Goal: Task Accomplishment & Management: Complete application form

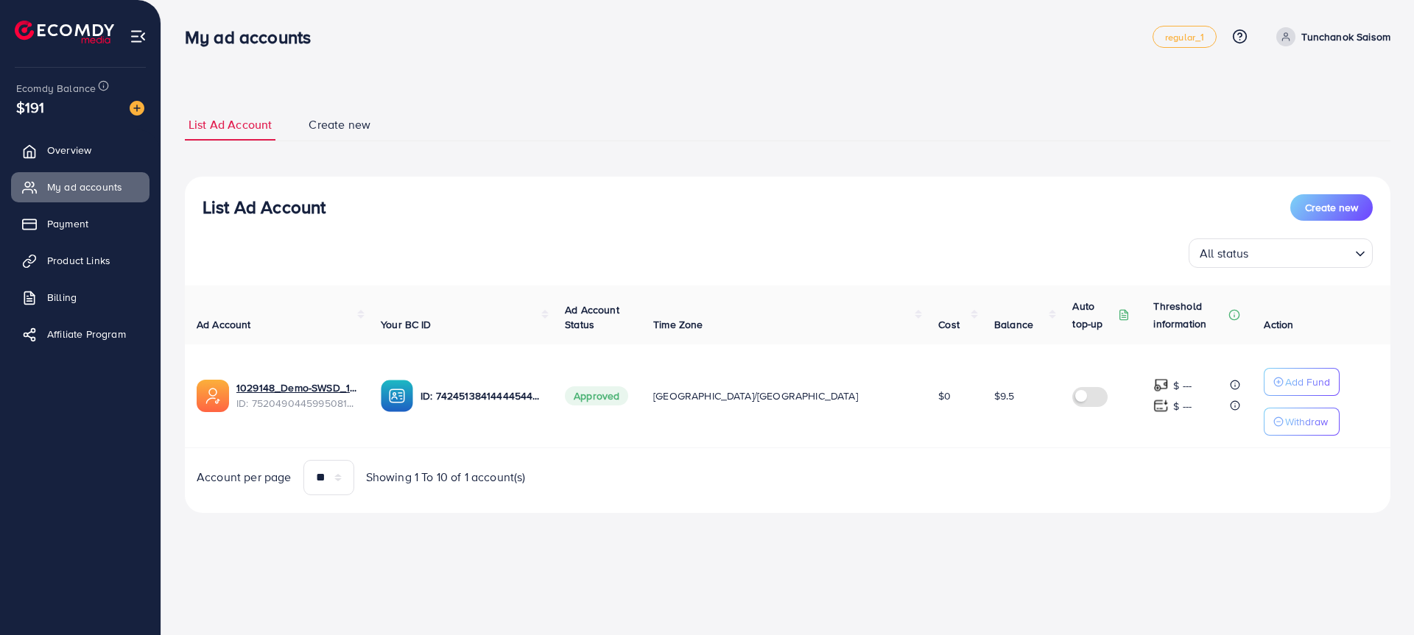
click at [76, 112] on div "$191" at bounding box center [80, 106] width 128 height 21
click at [80, 148] on span "Overview" at bounding box center [73, 150] width 44 height 15
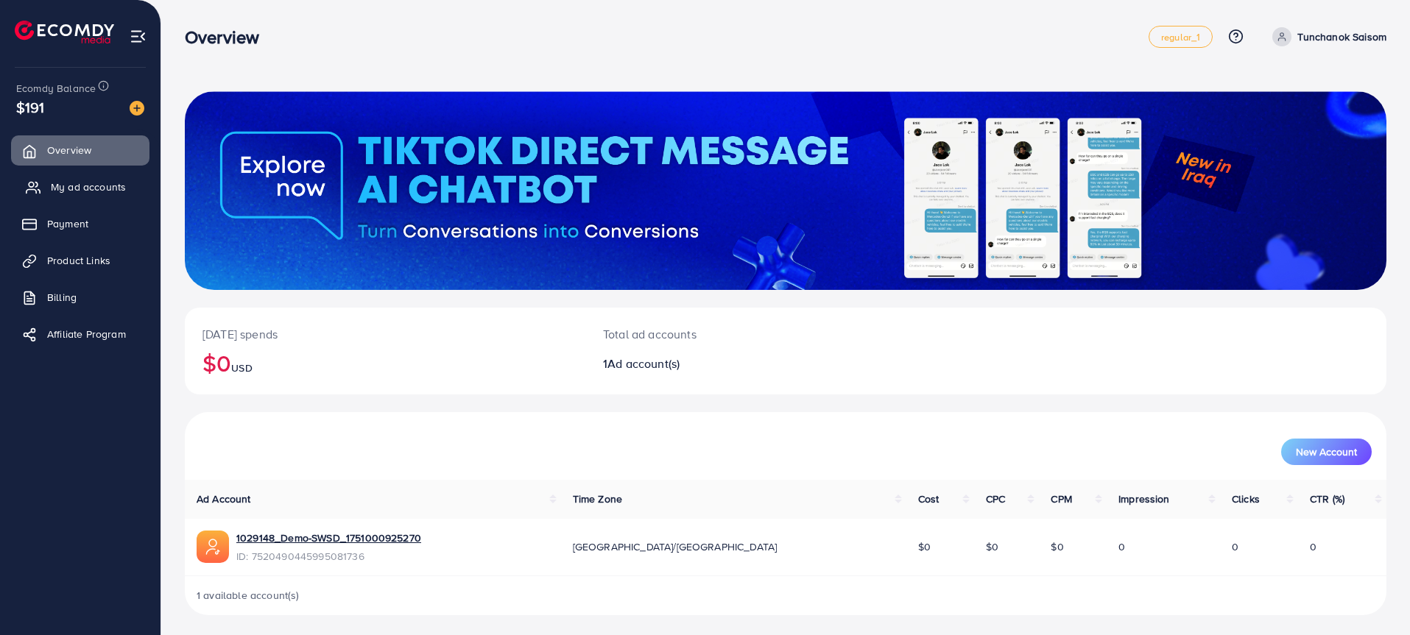
click at [105, 172] on link "My ad accounts" at bounding box center [80, 186] width 138 height 29
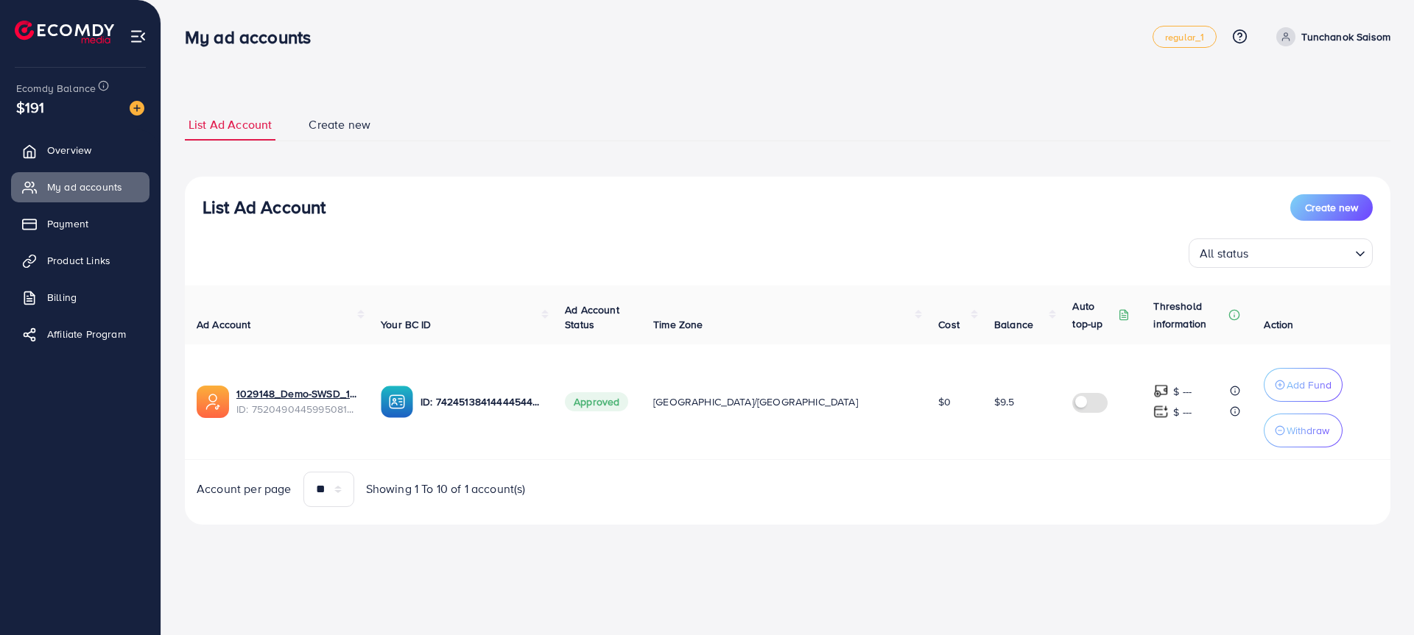
click at [331, 127] on span "Create new" at bounding box center [340, 124] width 62 height 17
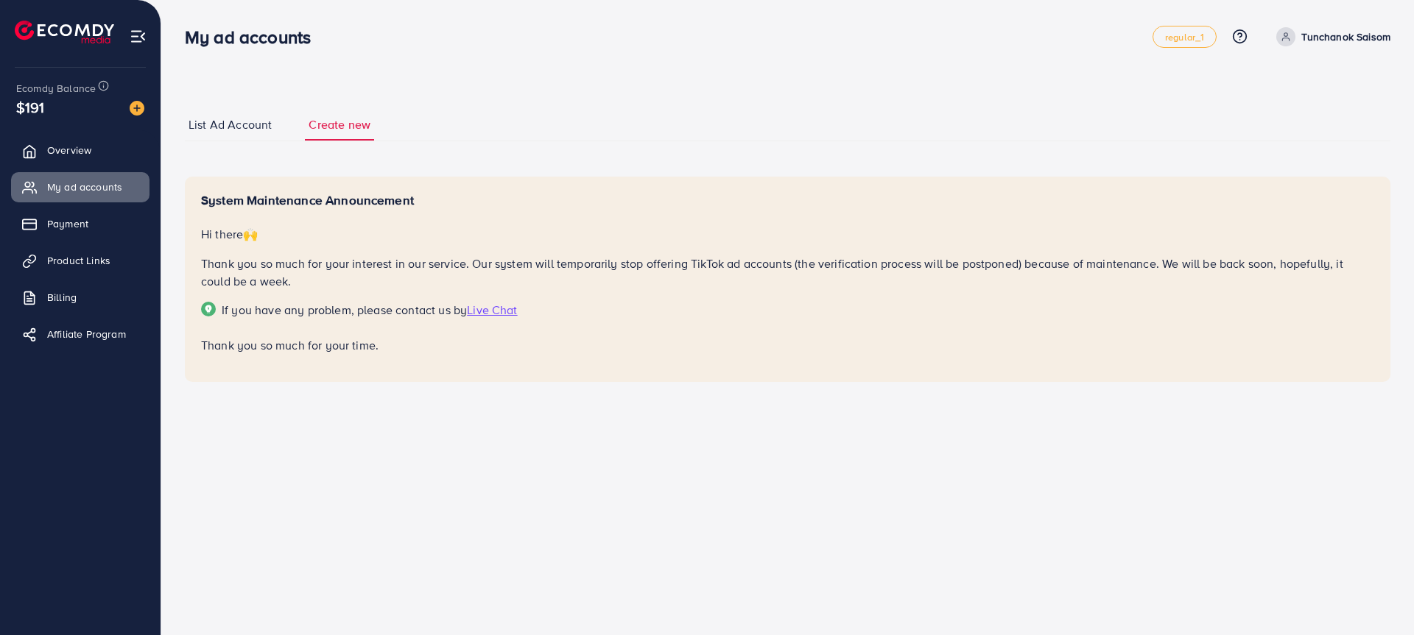
click at [260, 127] on span "List Ad Account" at bounding box center [229, 124] width 83 height 17
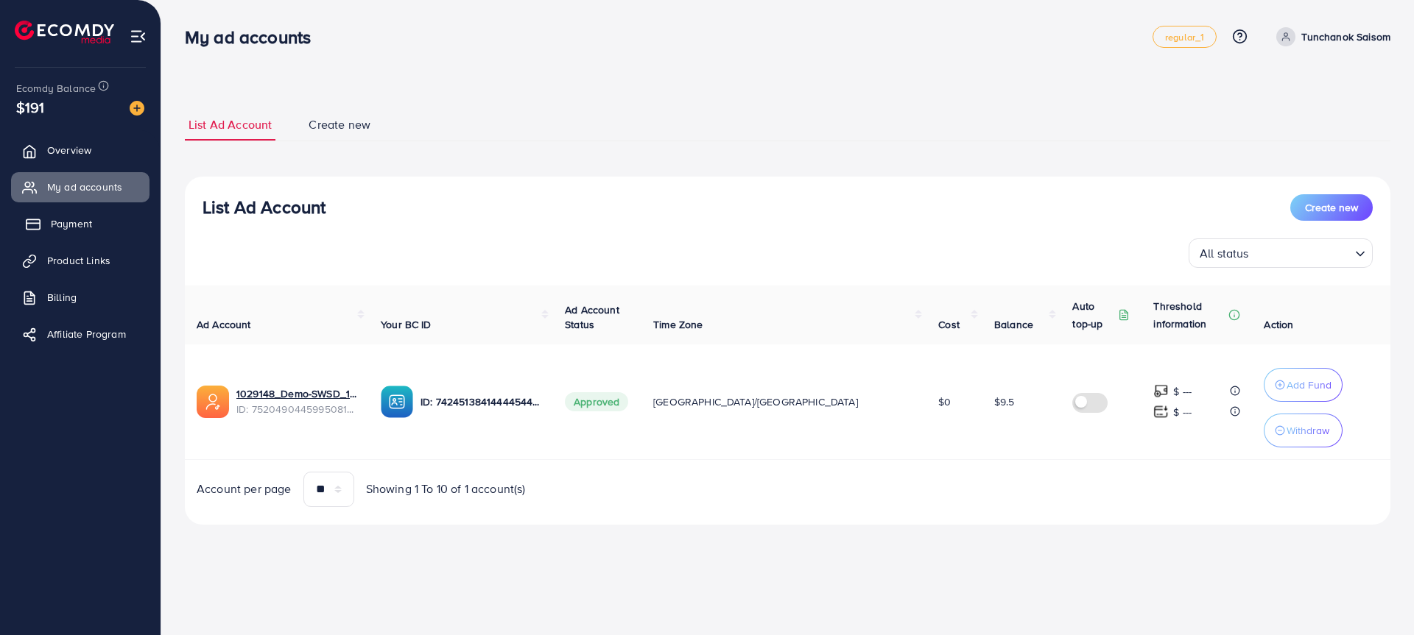
click at [95, 219] on link "Payment" at bounding box center [80, 223] width 138 height 29
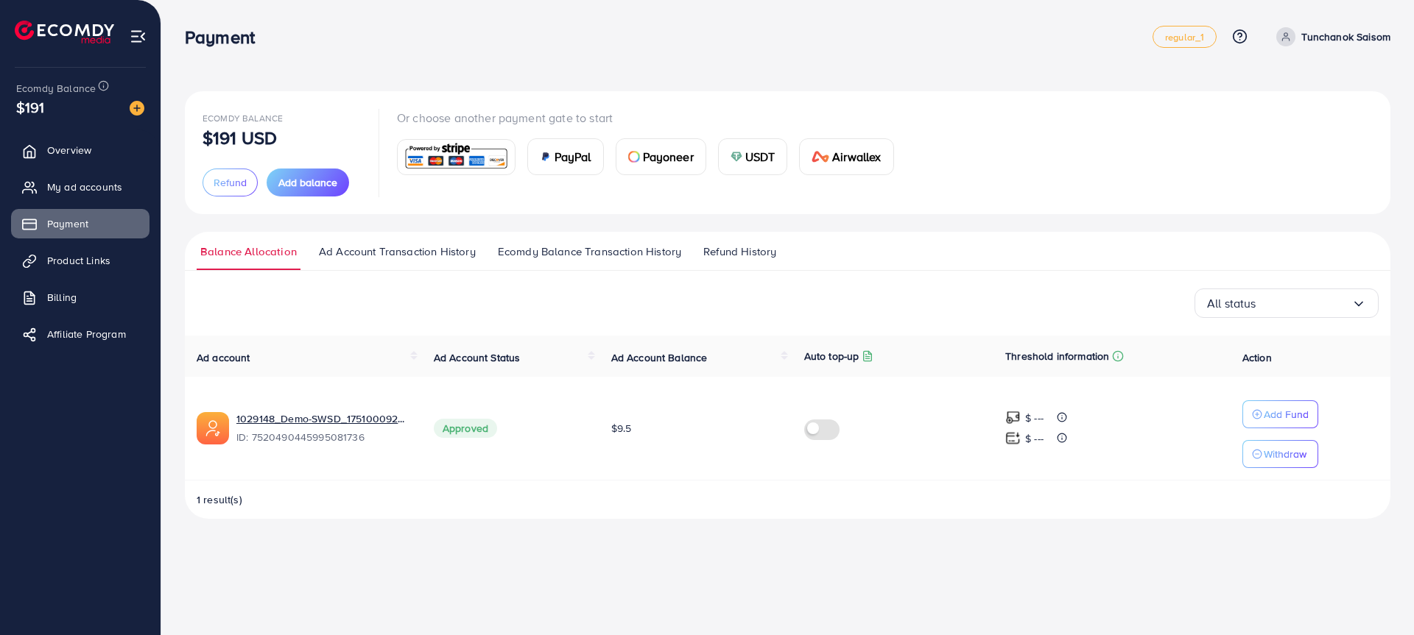
click at [377, 261] on link "Ad Account Transaction History" at bounding box center [397, 257] width 164 height 27
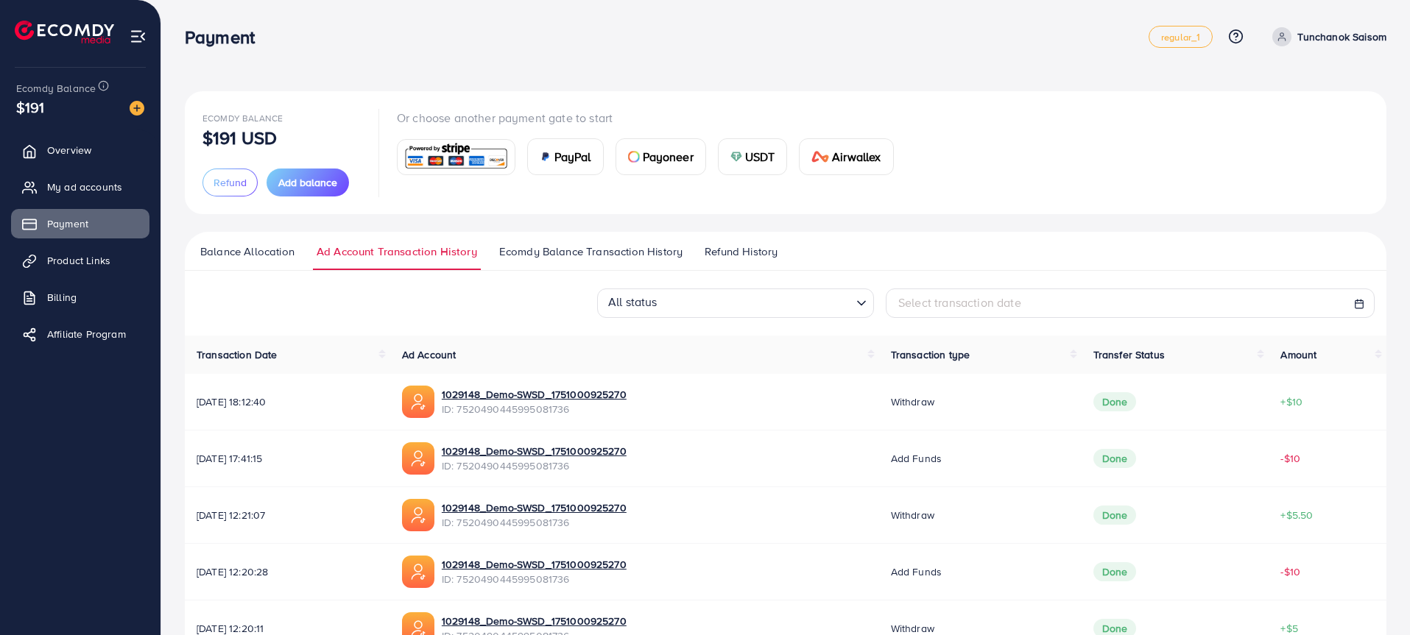
click at [569, 255] on span "Ecomdy Balance Transaction History" at bounding box center [590, 252] width 183 height 16
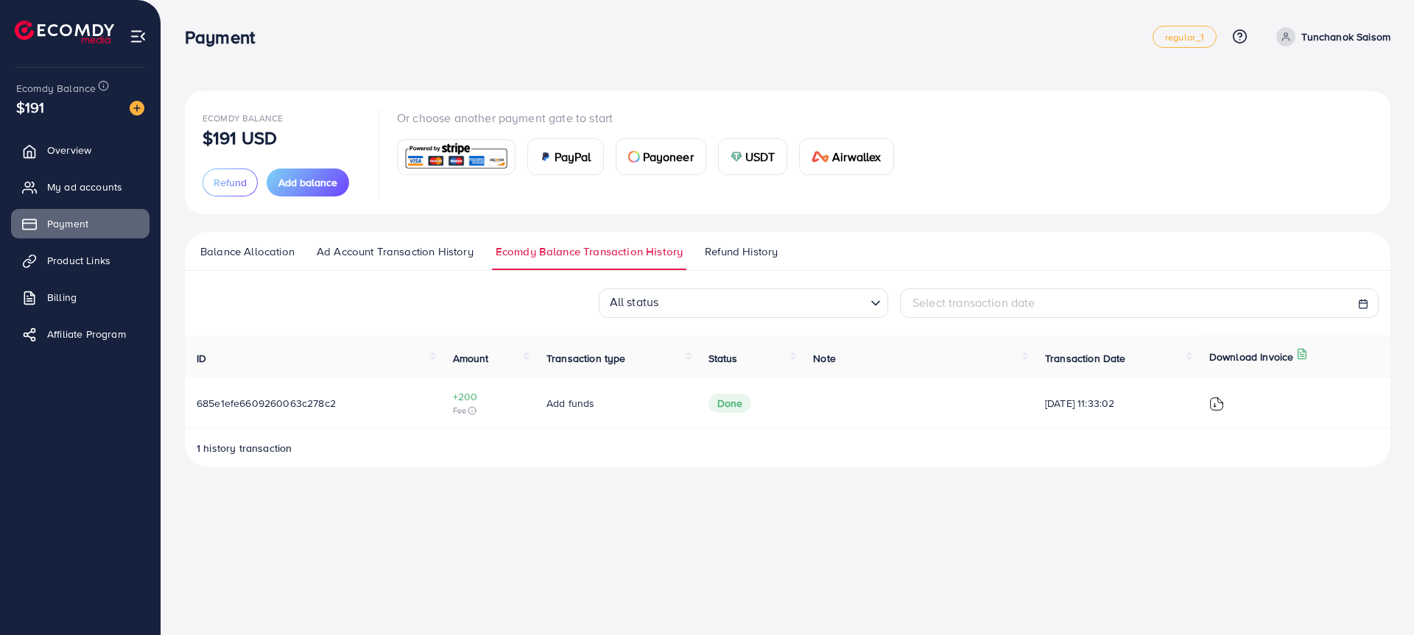
click at [755, 247] on span "Refund History" at bounding box center [741, 252] width 73 height 16
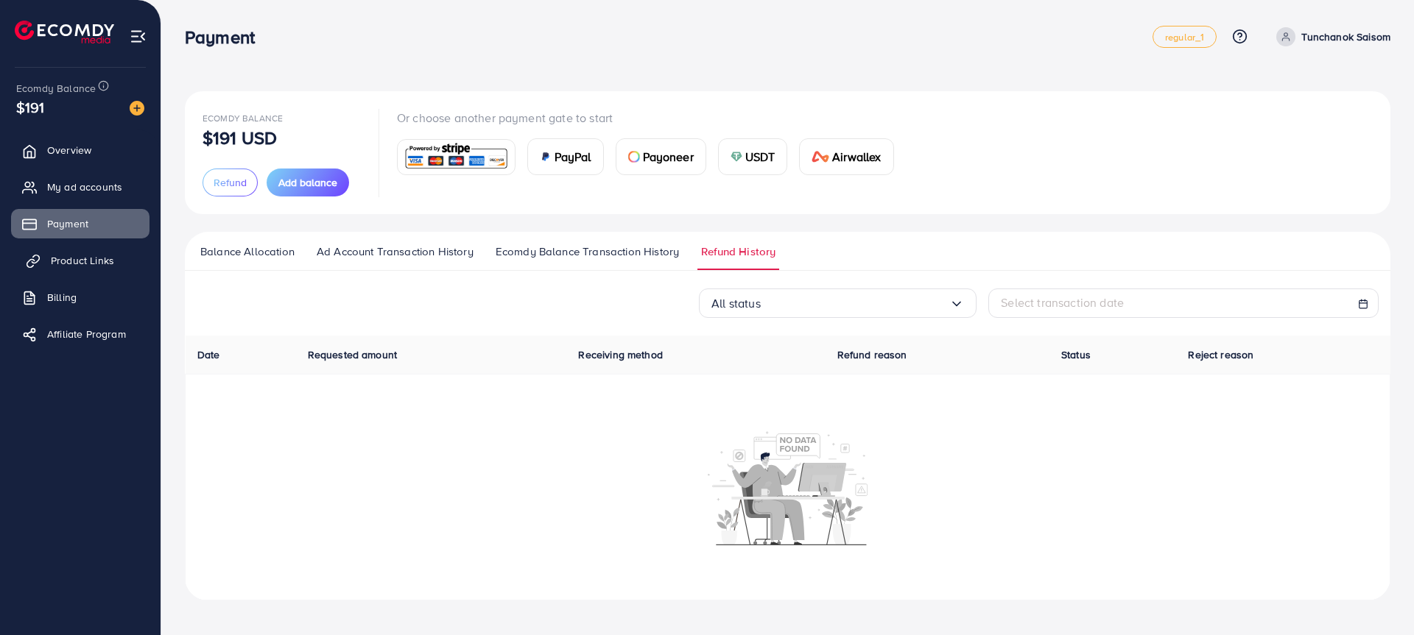
click at [124, 263] on link "Product Links" at bounding box center [80, 260] width 138 height 29
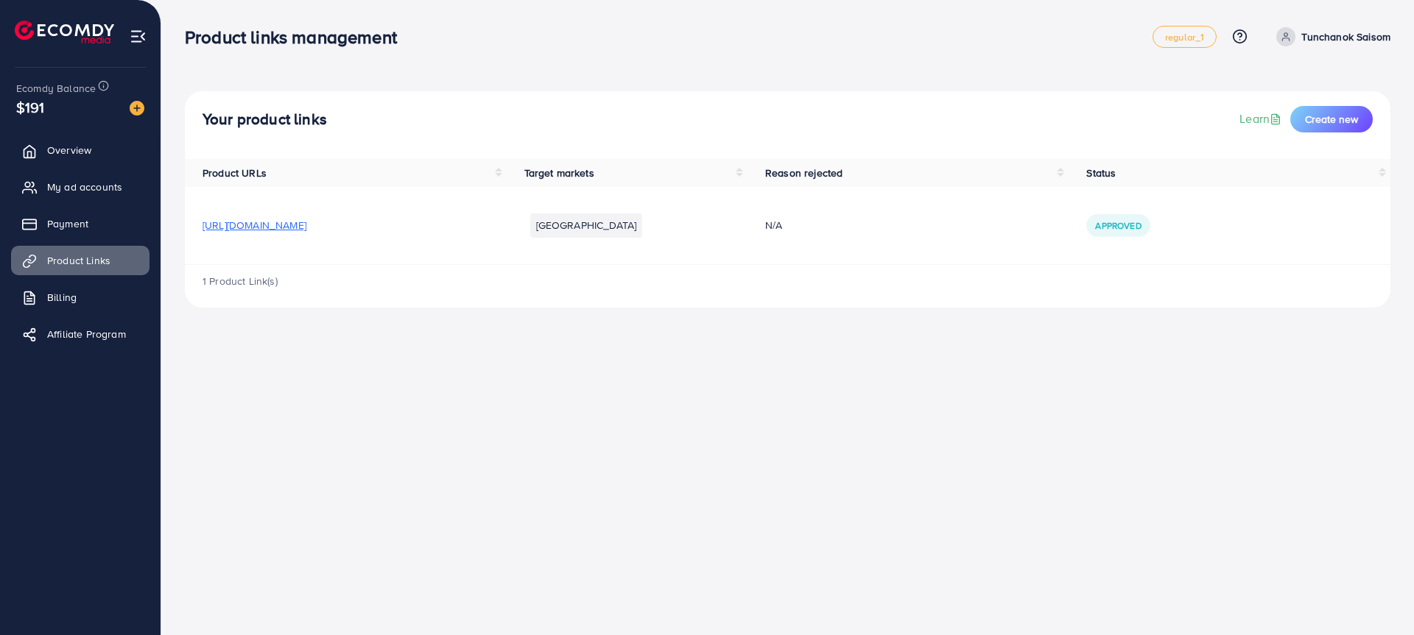
click at [643, 217] on li "[GEOGRAPHIC_DATA]" at bounding box center [586, 226] width 113 height 24
click at [1141, 223] on span "Approved" at bounding box center [1118, 225] width 46 height 13
click at [306, 222] on span "[URL][DOMAIN_NAME]" at bounding box center [254, 225] width 104 height 15
click at [98, 281] on ul "Overview My ad accounts Payment Product Links Billing Affiliate Program" at bounding box center [80, 247] width 161 height 235
click at [98, 299] on link "Billing" at bounding box center [80, 297] width 138 height 29
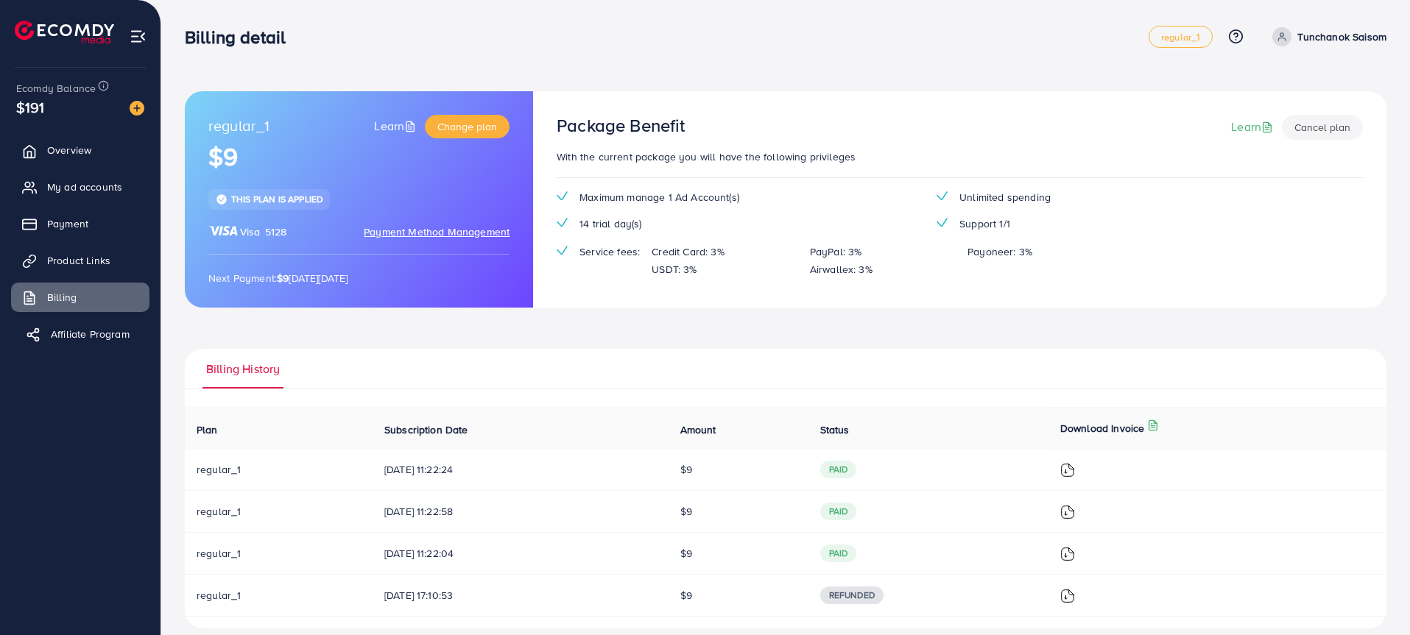
click at [112, 344] on link "Affiliate Program" at bounding box center [80, 334] width 138 height 29
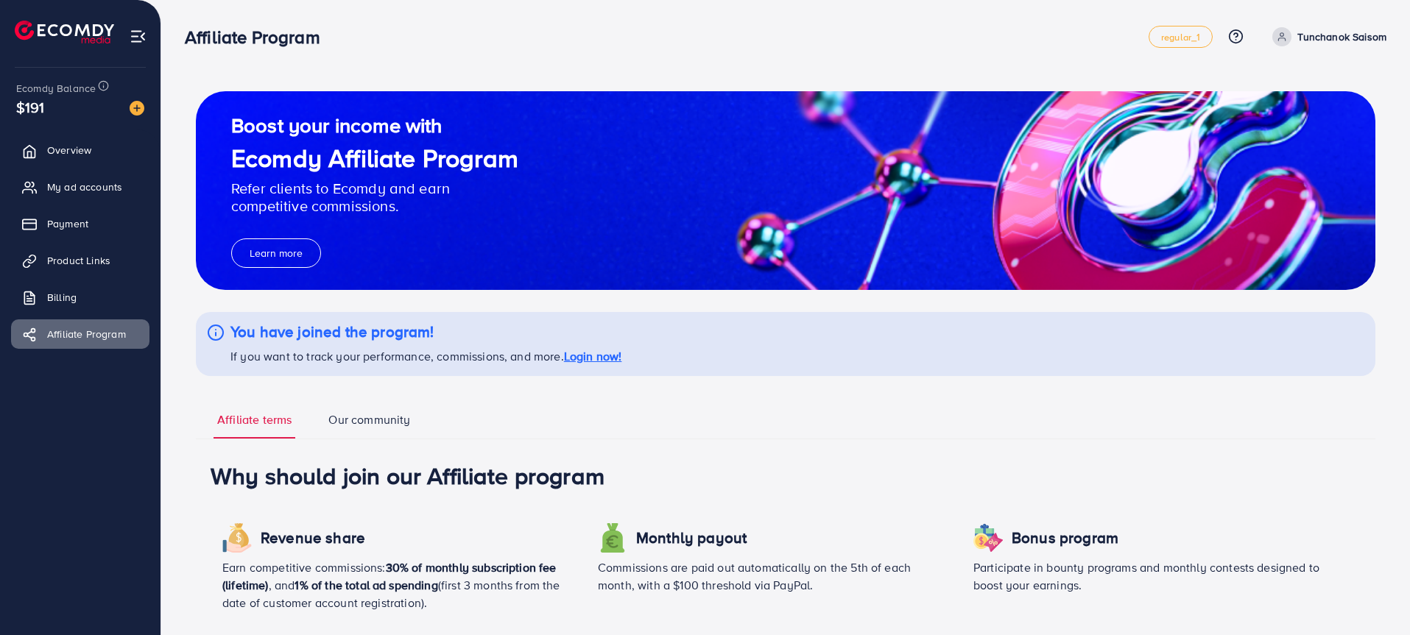
click at [1286, 40] on icon at bounding box center [1282, 37] width 10 height 10
click at [1303, 82] on span "Profile" at bounding box center [1295, 88] width 34 height 18
select select "********"
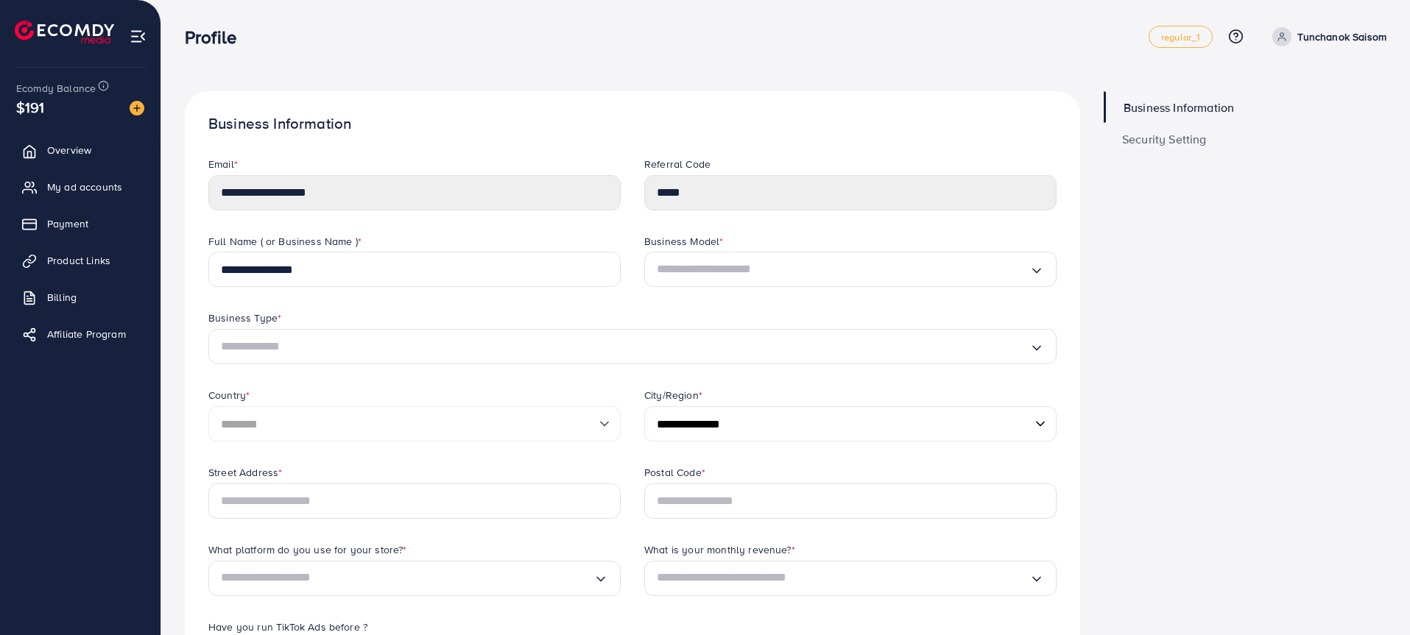
click at [1171, 145] on span "Security Setting" at bounding box center [1164, 139] width 85 height 12
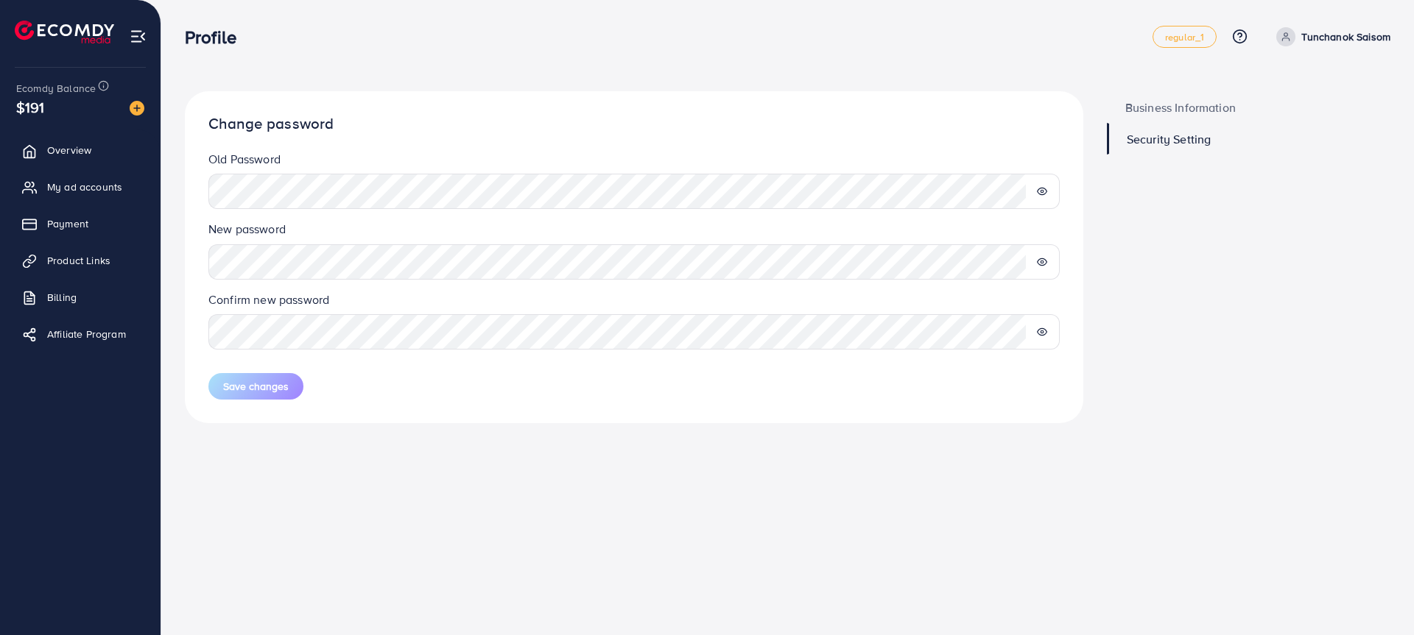
click at [913, 160] on legend "Old Password" at bounding box center [633, 162] width 851 height 23
click at [625, 415] on div "Change password Old Password New password Confirm new password Save changes" at bounding box center [634, 257] width 898 height 332
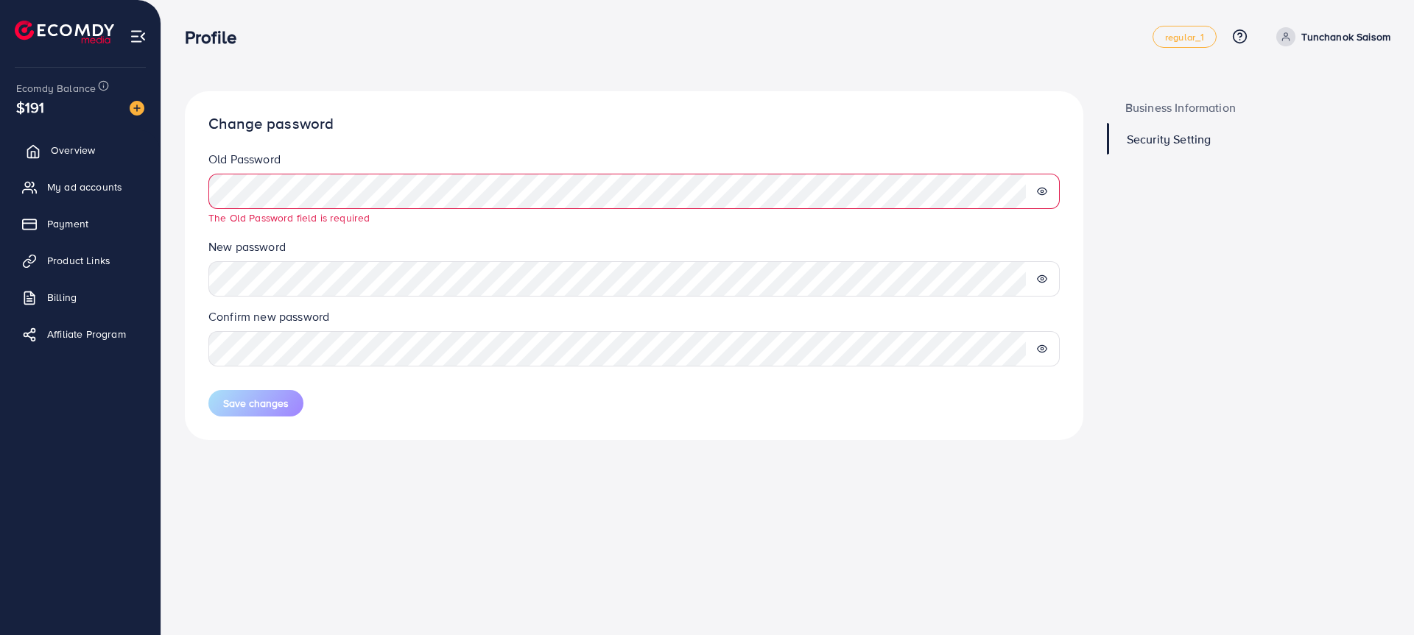
click at [82, 151] on span "Overview" at bounding box center [73, 150] width 44 height 15
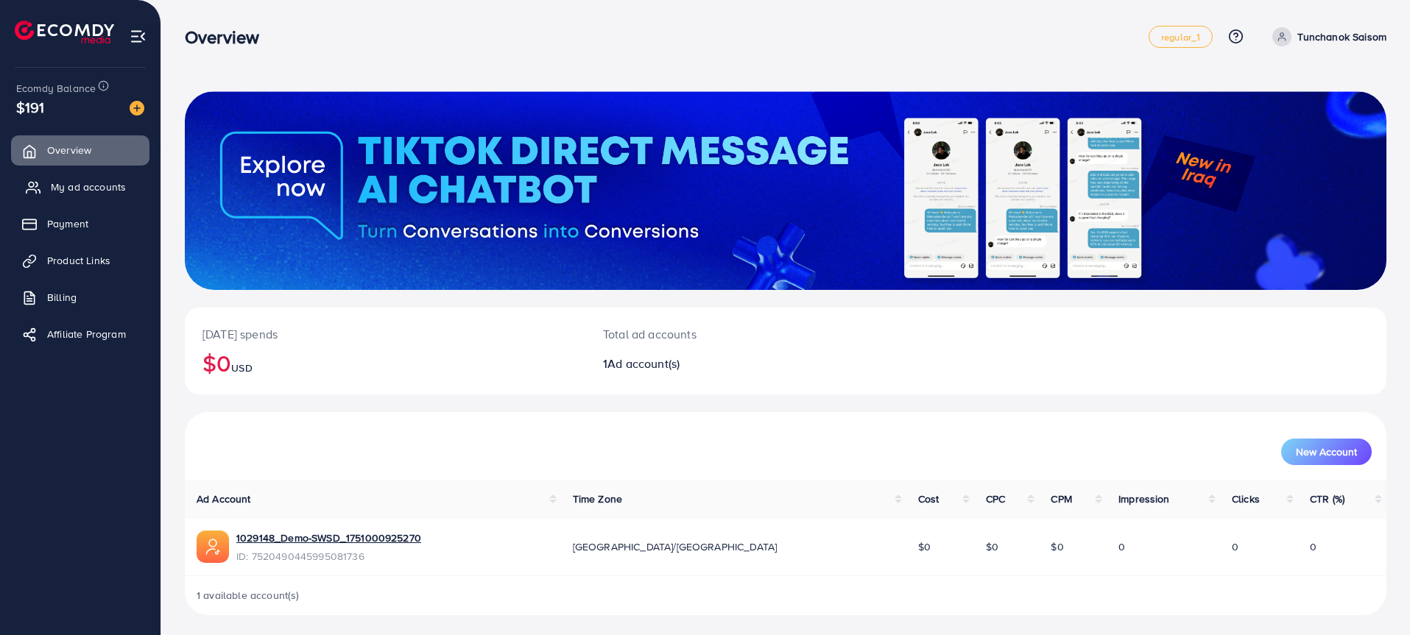
click at [87, 186] on span "My ad accounts" at bounding box center [88, 187] width 75 height 15
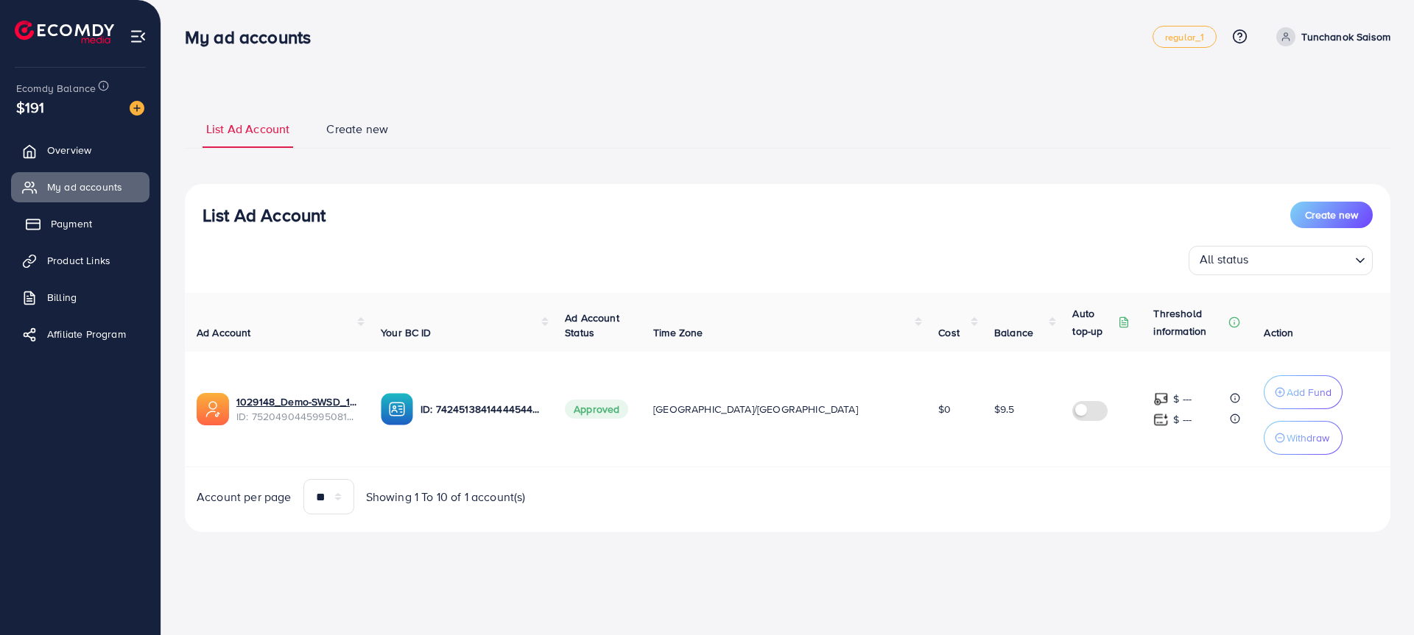
click at [94, 223] on link "Payment" at bounding box center [80, 223] width 138 height 29
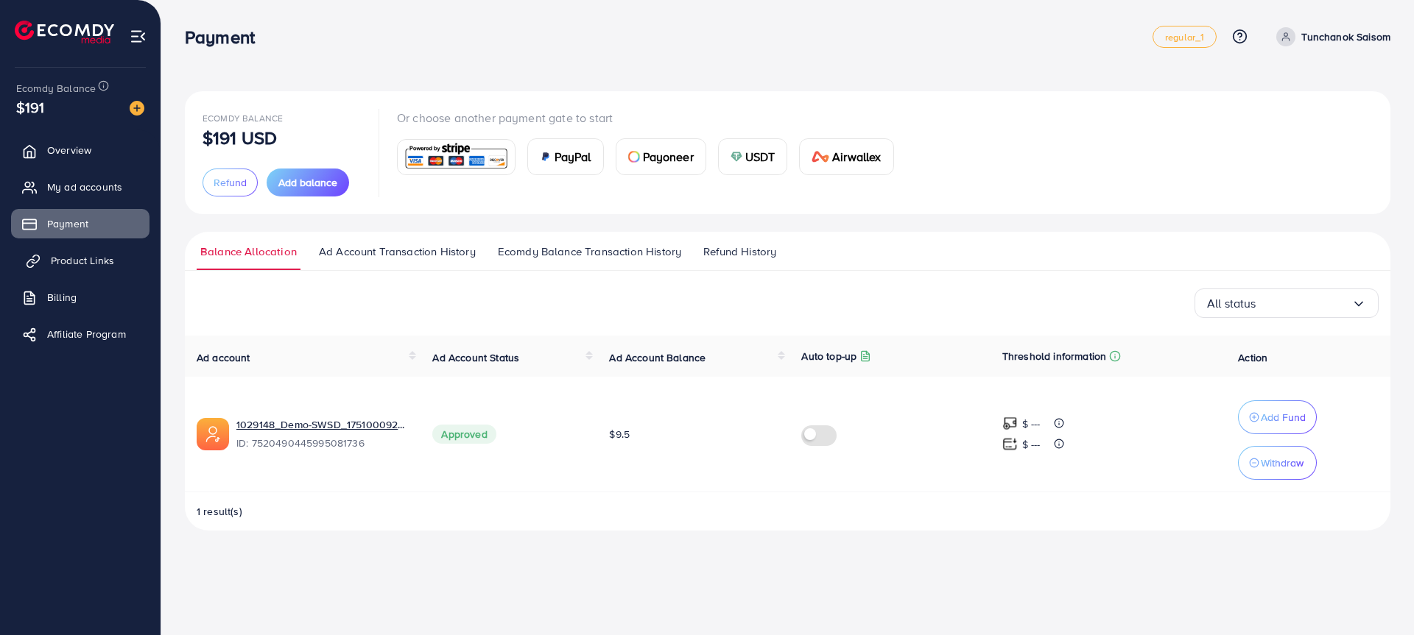
click at [99, 257] on span "Product Links" at bounding box center [82, 260] width 63 height 15
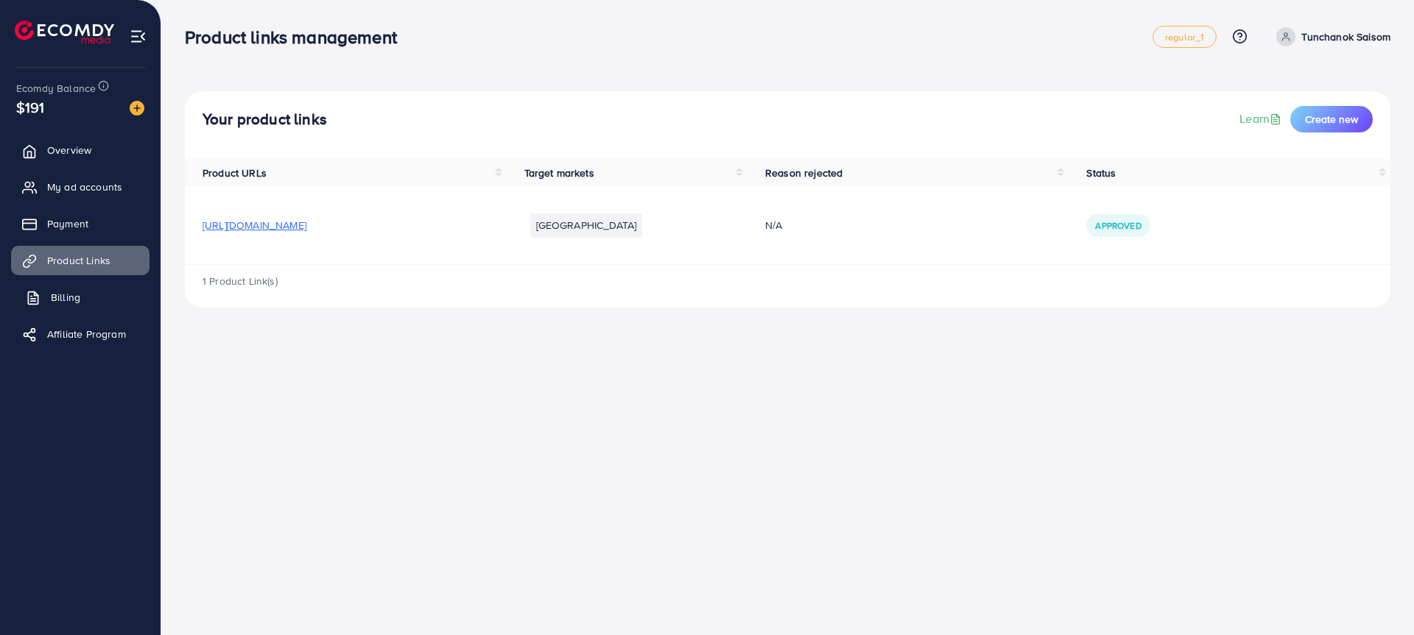
click at [103, 295] on link "Billing" at bounding box center [80, 297] width 138 height 29
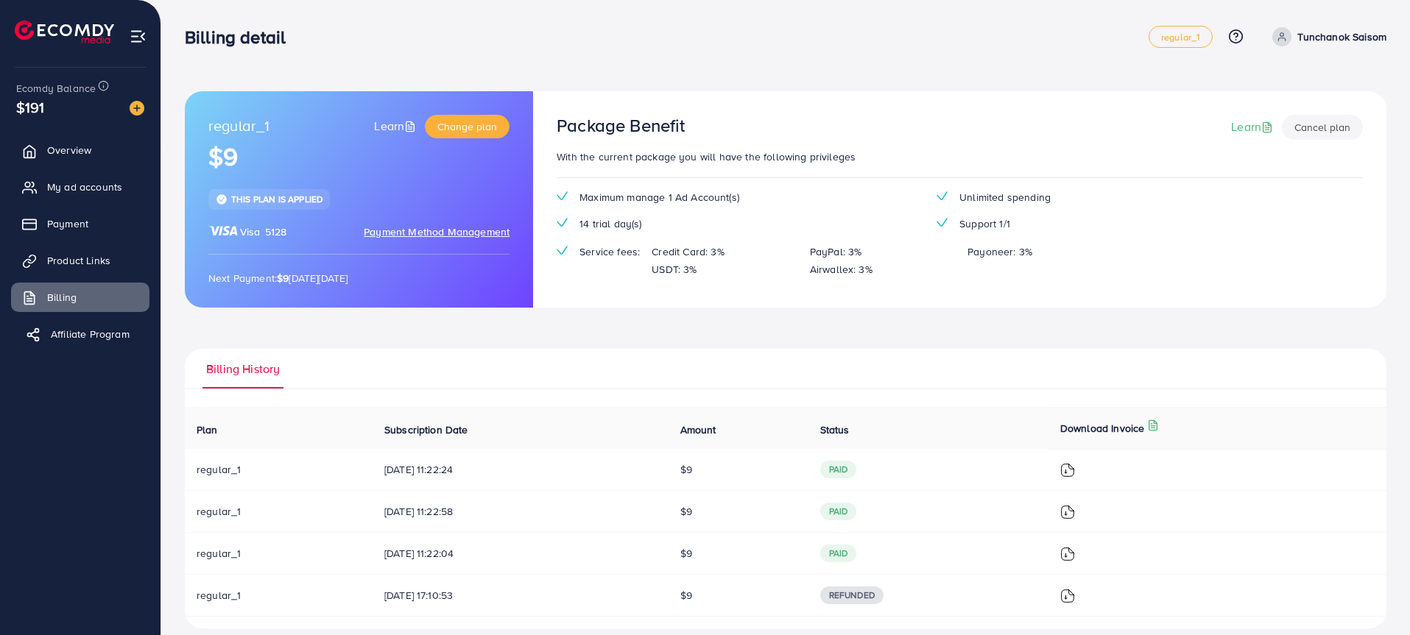
click at [104, 325] on link "Affiliate Program" at bounding box center [80, 334] width 138 height 29
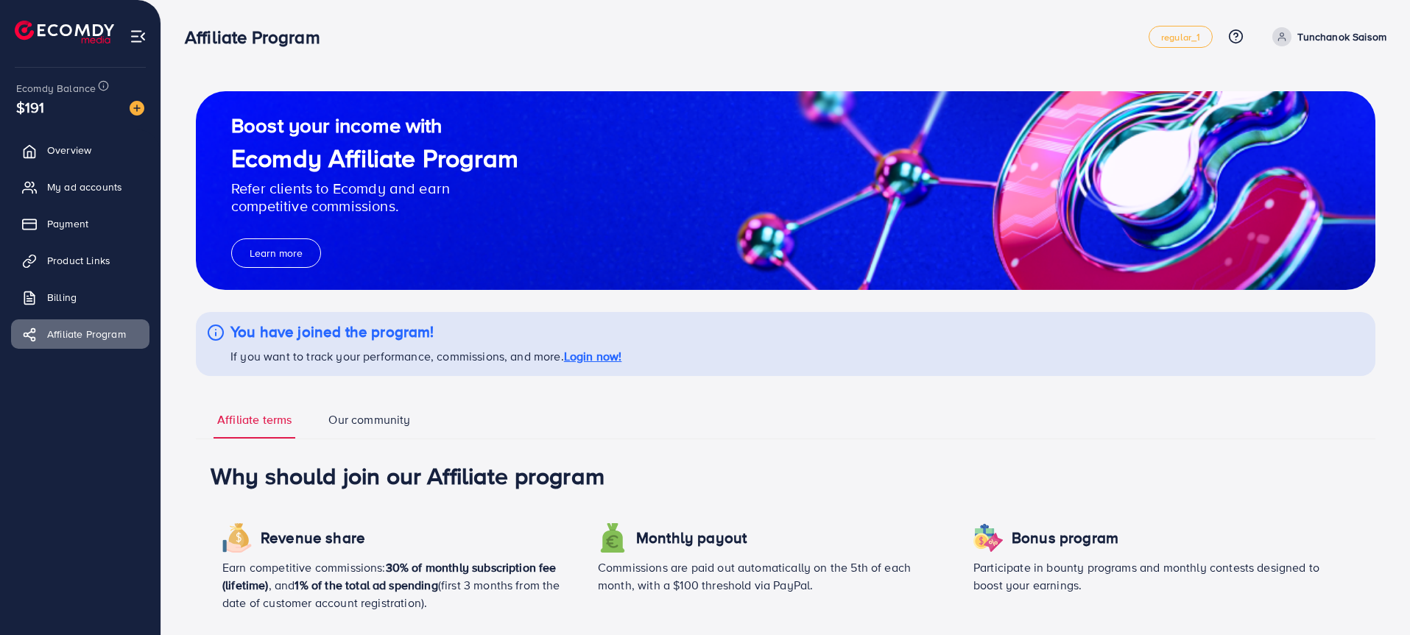
click at [1291, 39] on span at bounding box center [1281, 36] width 19 height 19
click at [1294, 82] on span "Profile" at bounding box center [1295, 88] width 34 height 18
select select "********"
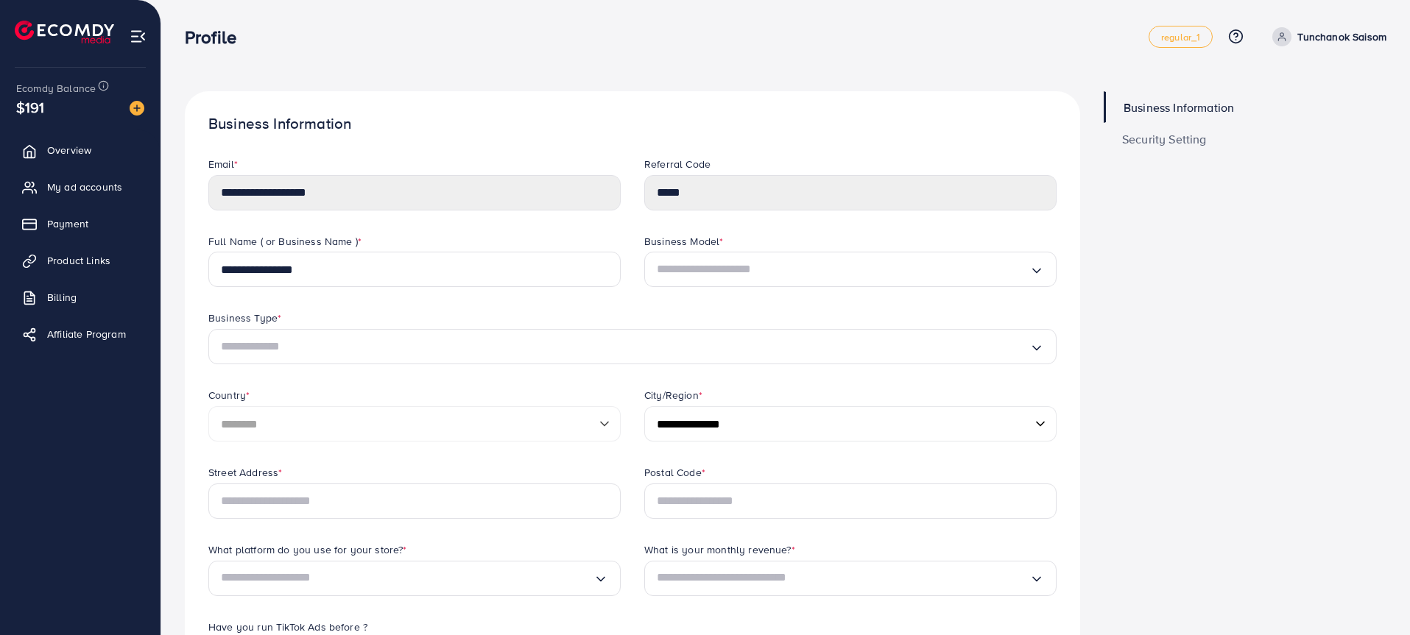
click at [155, 105] on div "Ecomdy Balance $191 Overview My ad accounts Payment Product Links Billing Affil…" at bounding box center [80, 317] width 161 height 635
click at [137, 105] on img at bounding box center [137, 108] width 15 height 15
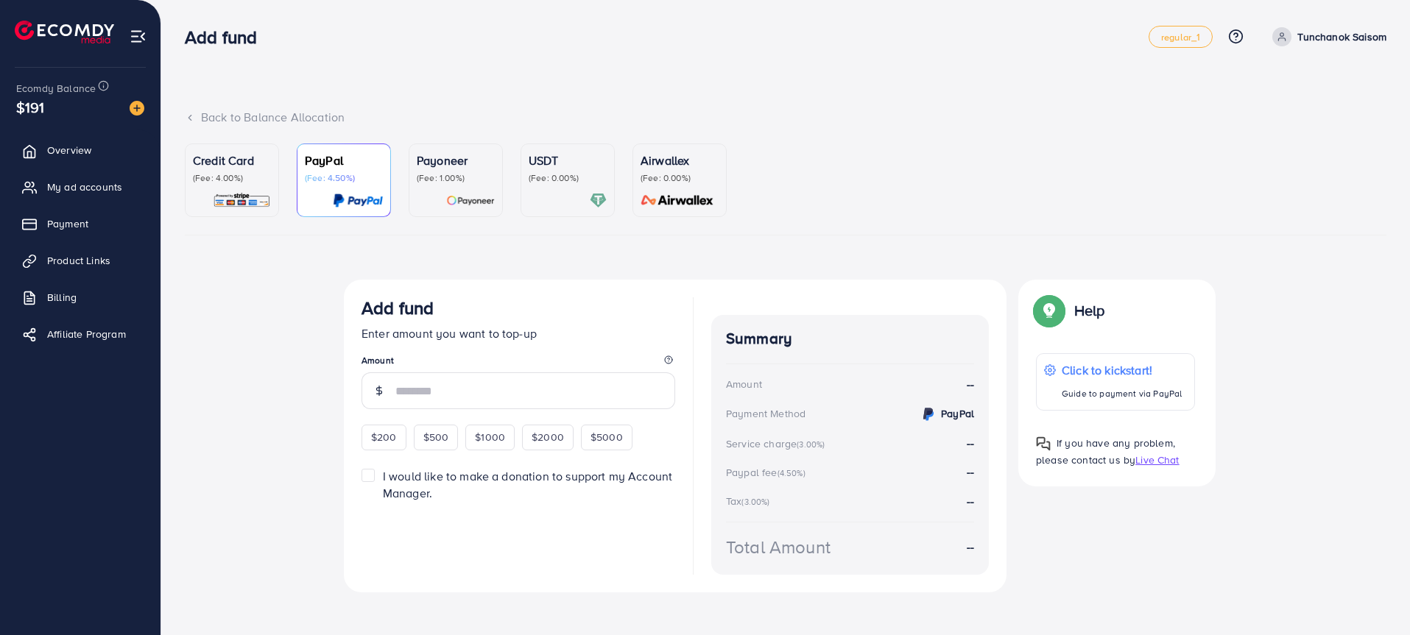
click at [247, 166] on p "Credit Card" at bounding box center [232, 161] width 78 height 18
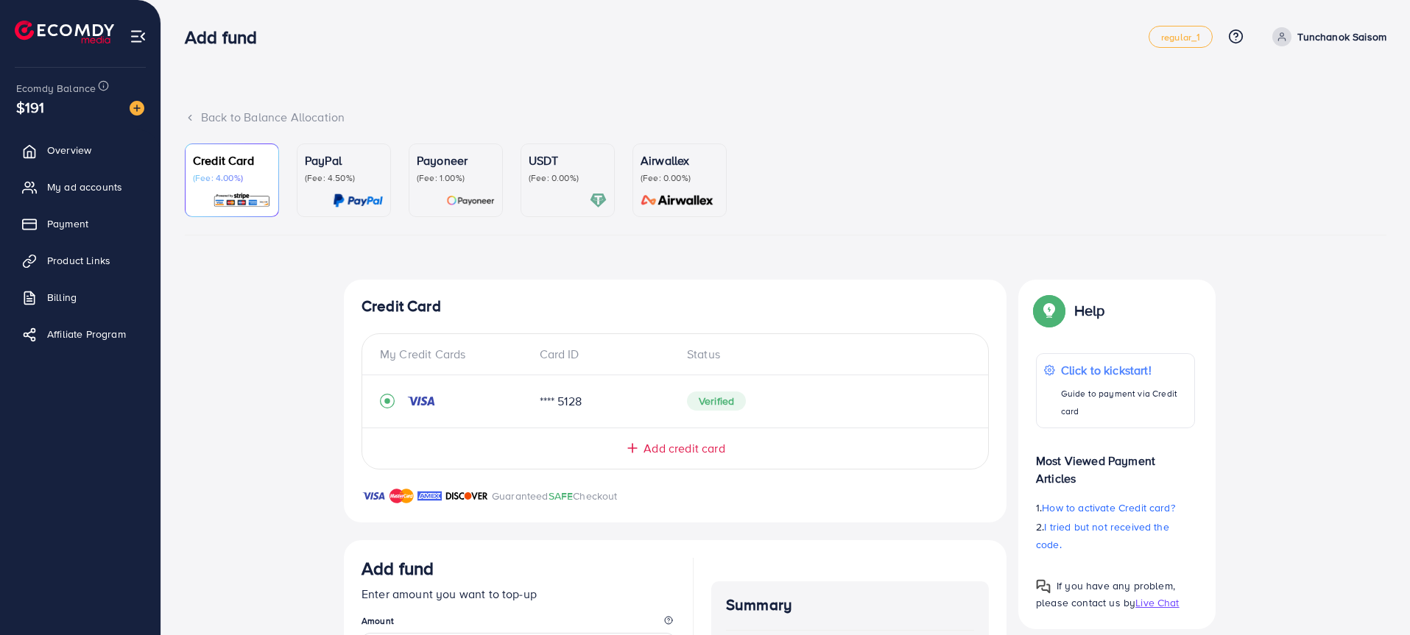
click at [389, 171] on link "PayPal (Fee: 4.50%)" at bounding box center [344, 181] width 94 height 74
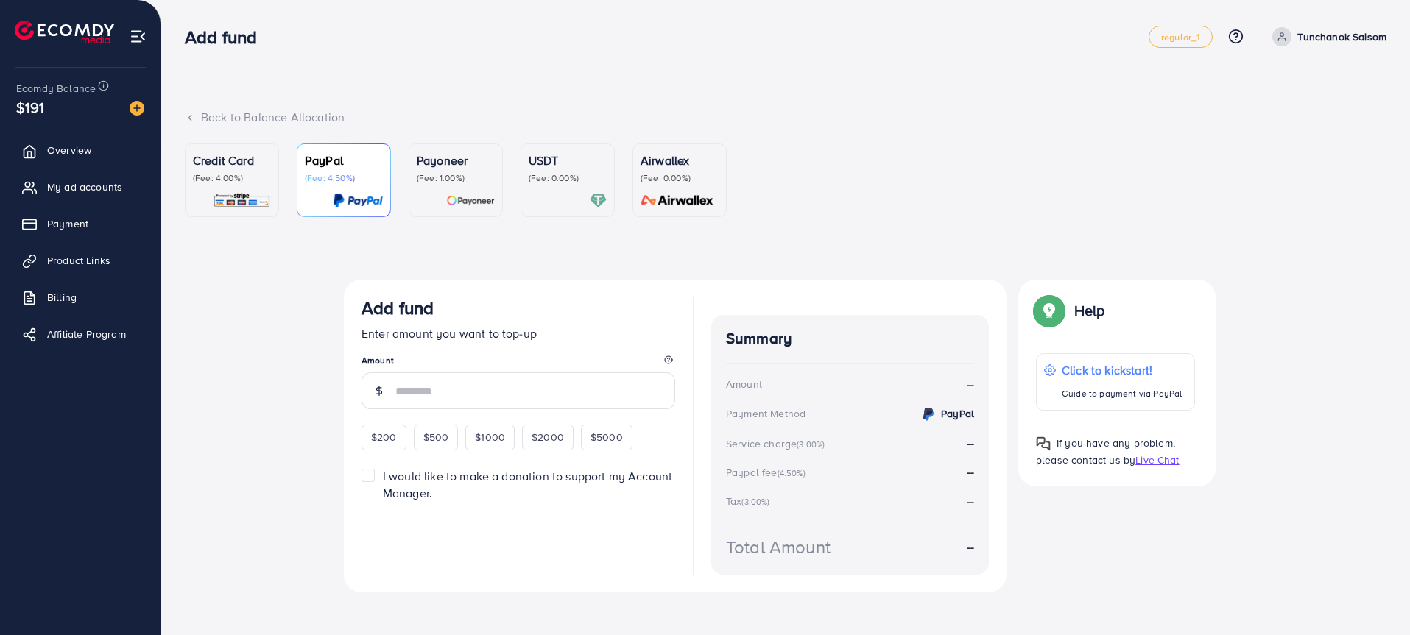
click at [445, 172] on p "(Fee: 1.00%)" at bounding box center [456, 178] width 78 height 12
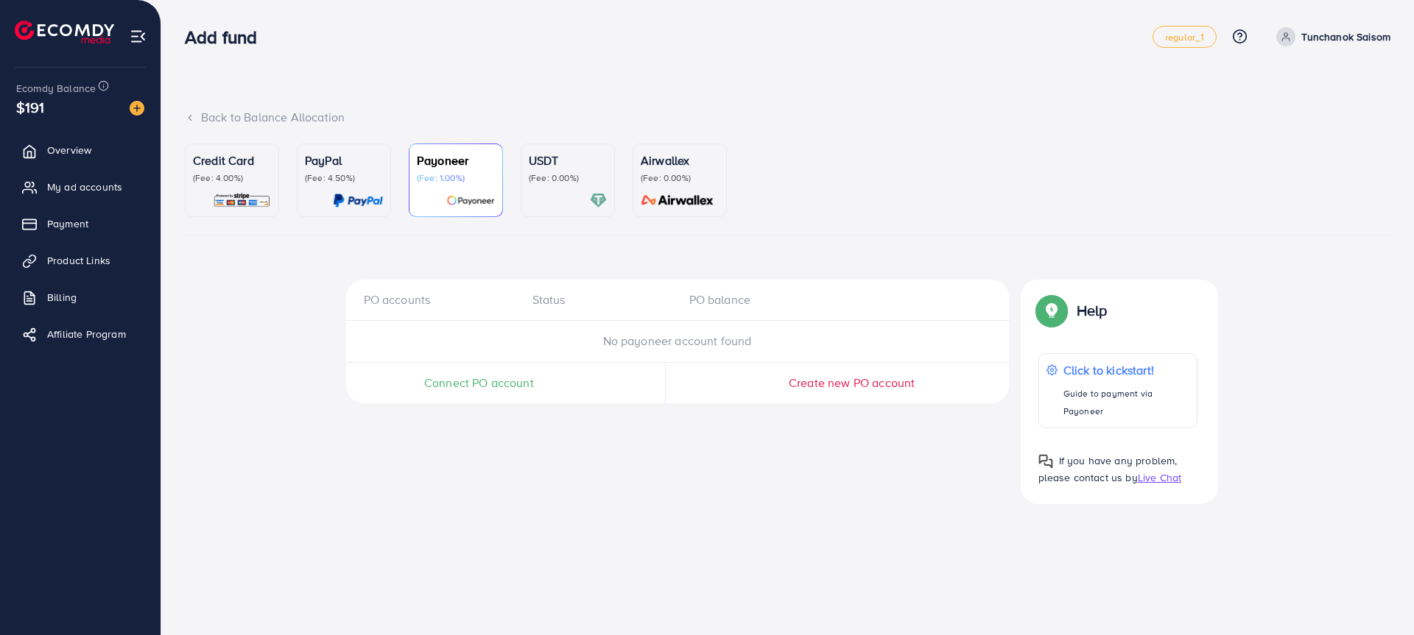
click at [564, 177] on p "(Fee: 0.00%)" at bounding box center [568, 178] width 78 height 12
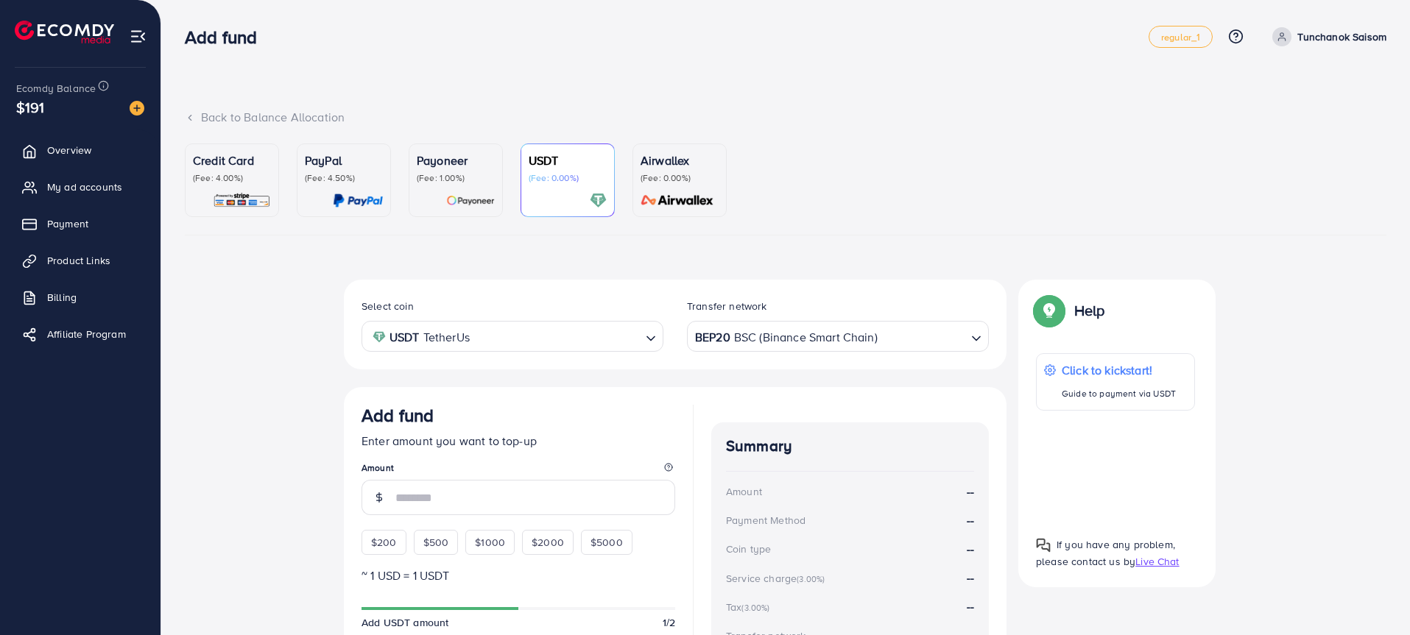
click at [683, 175] on p "(Fee: 0.00%)" at bounding box center [680, 178] width 78 height 12
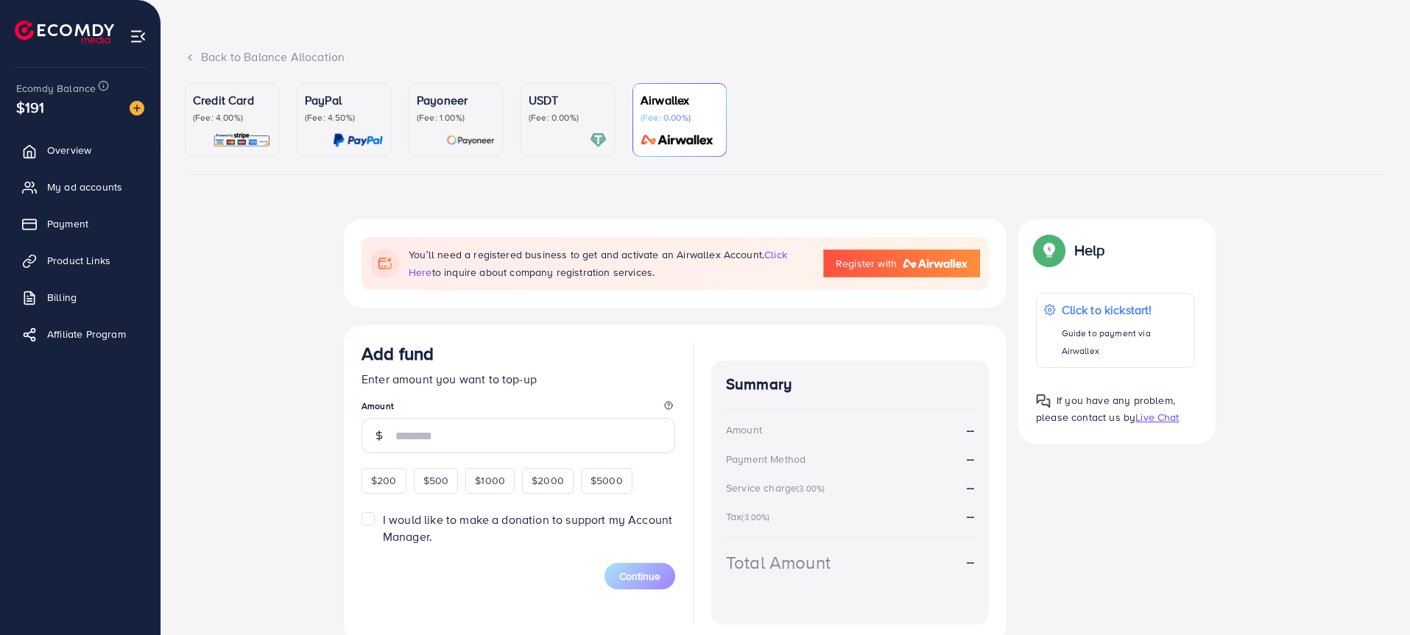
scroll to position [68, 0]
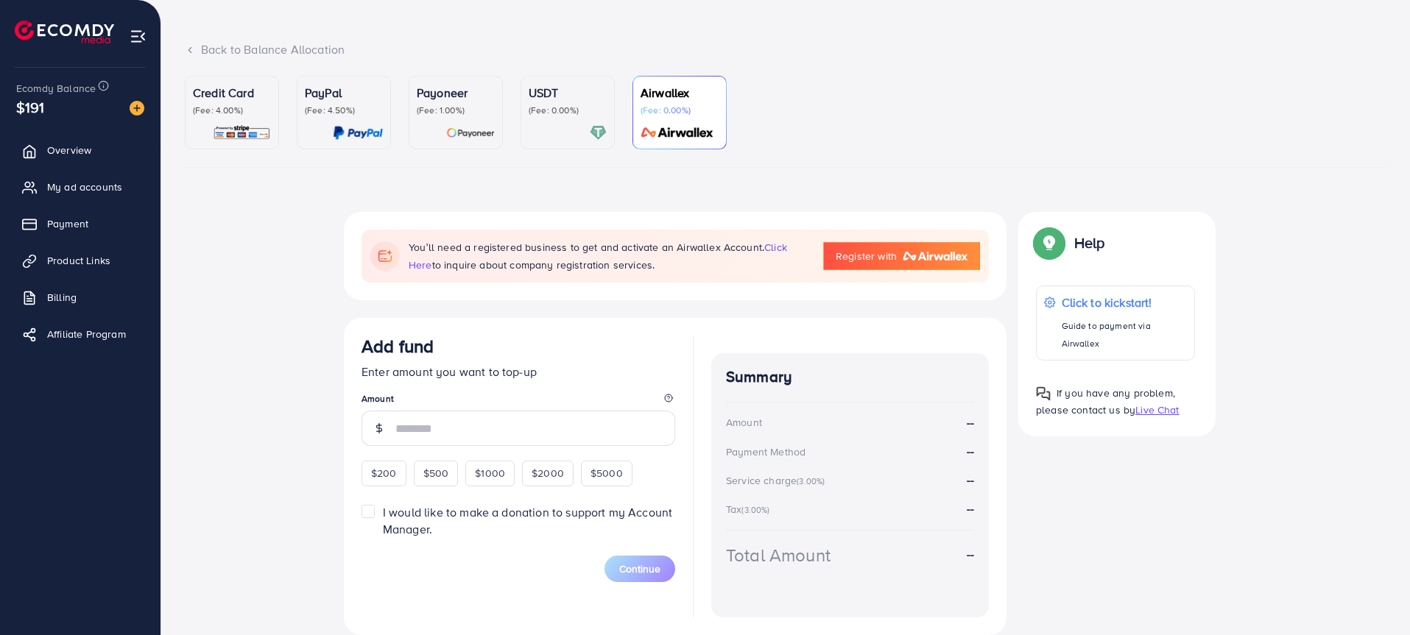
click at [570, 123] on div "USDT (Fee: 0.00%)" at bounding box center [568, 112] width 78 height 57
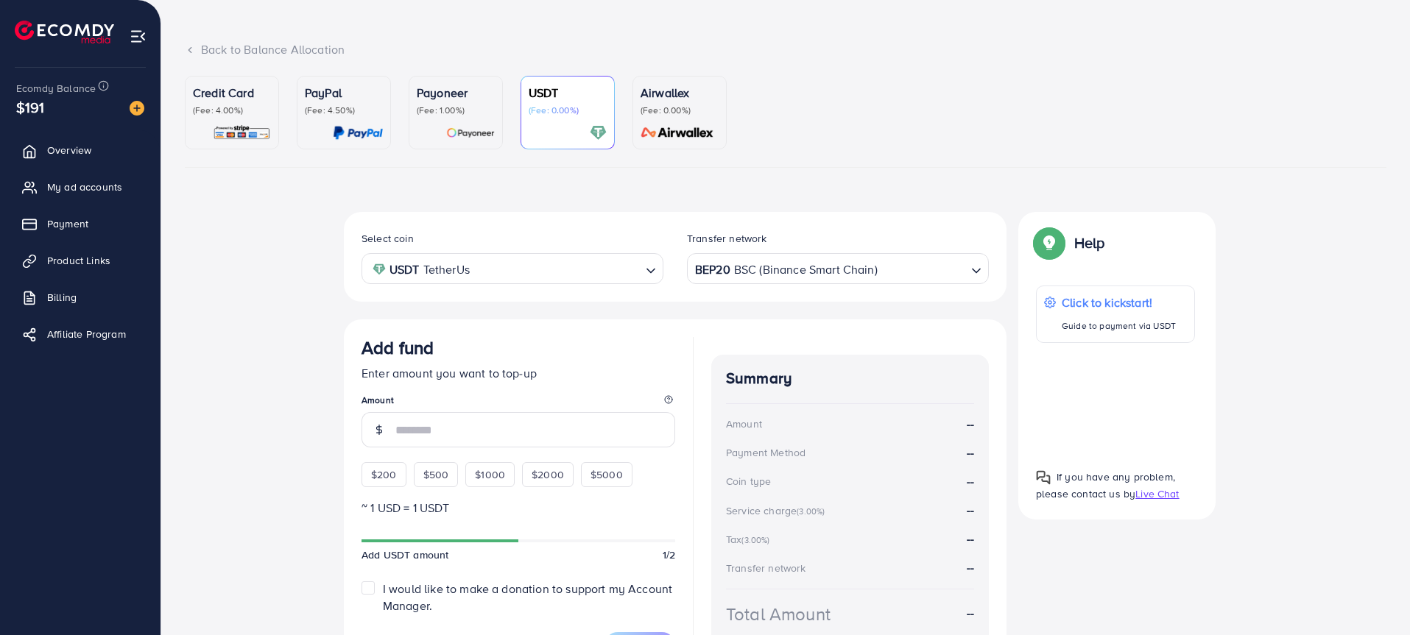
click at [462, 135] on img at bounding box center [470, 132] width 49 height 17
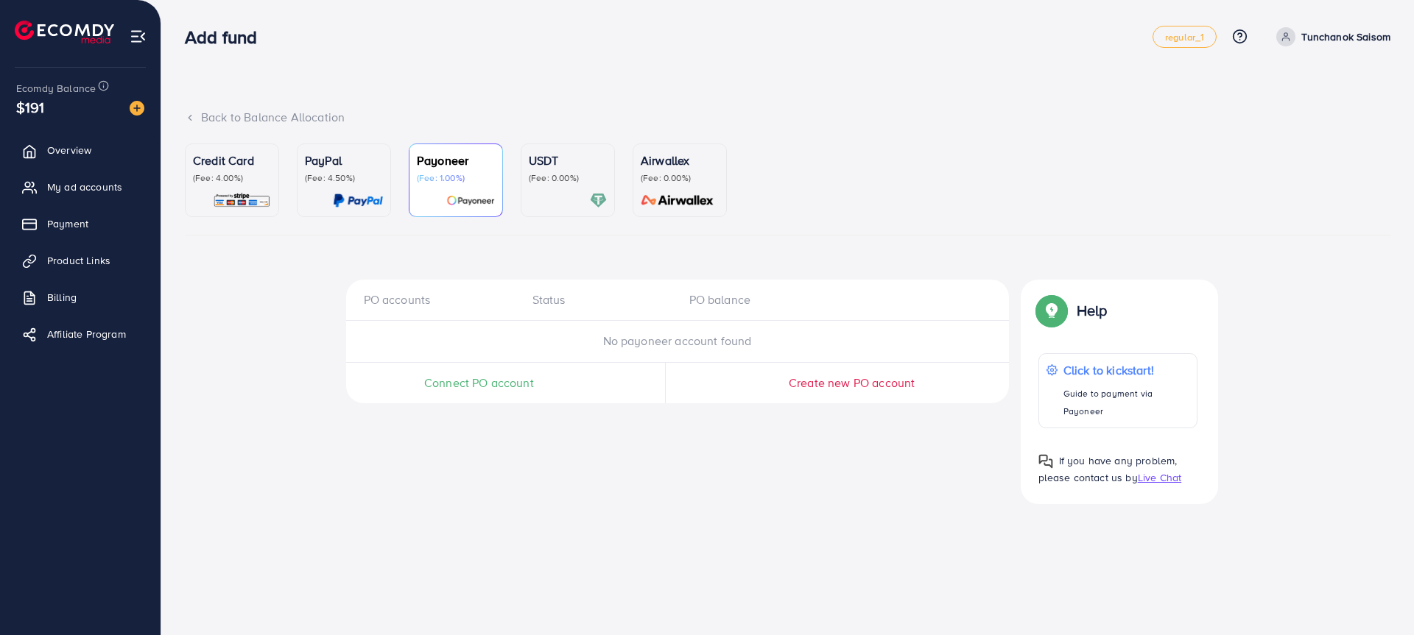
click at [364, 136] on div "Back to Balance Allocation" at bounding box center [787, 126] width 1205 height 35
click at [353, 156] on p "PayPal" at bounding box center [344, 161] width 78 height 18
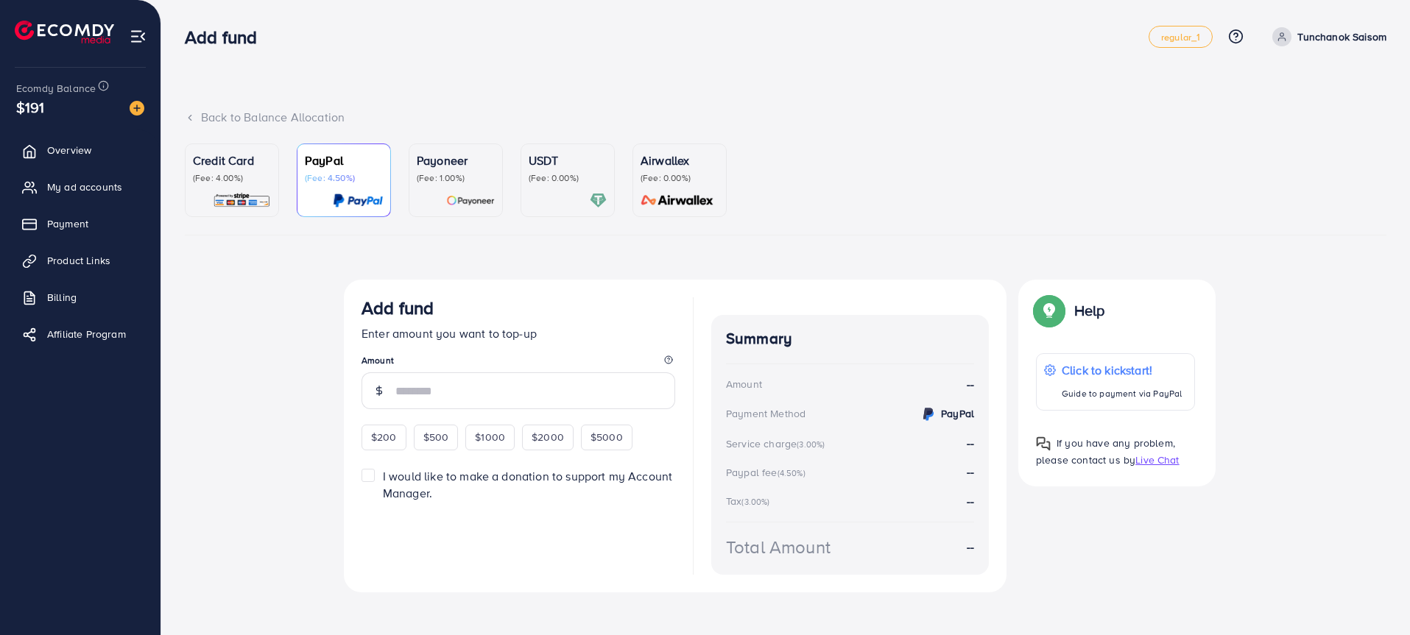
click at [252, 187] on div "Credit Card (Fee: 4.00%)" at bounding box center [232, 180] width 78 height 57
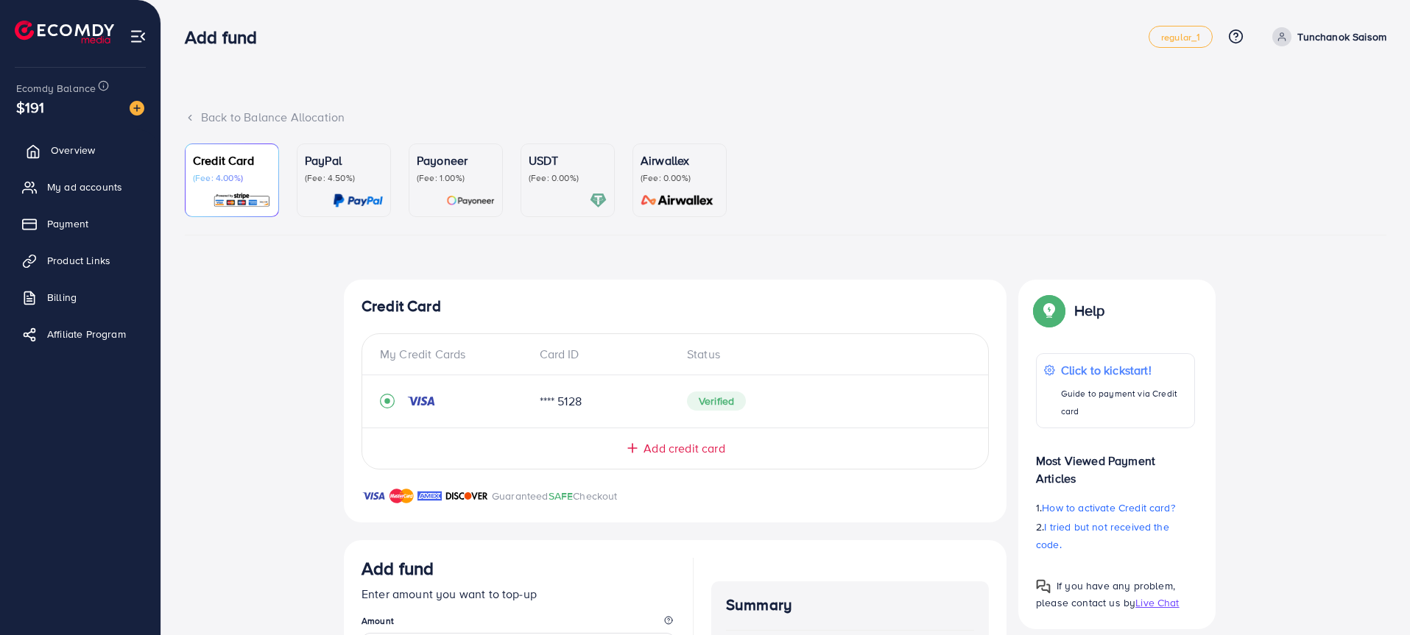
click at [87, 150] on span "Overview" at bounding box center [73, 150] width 44 height 15
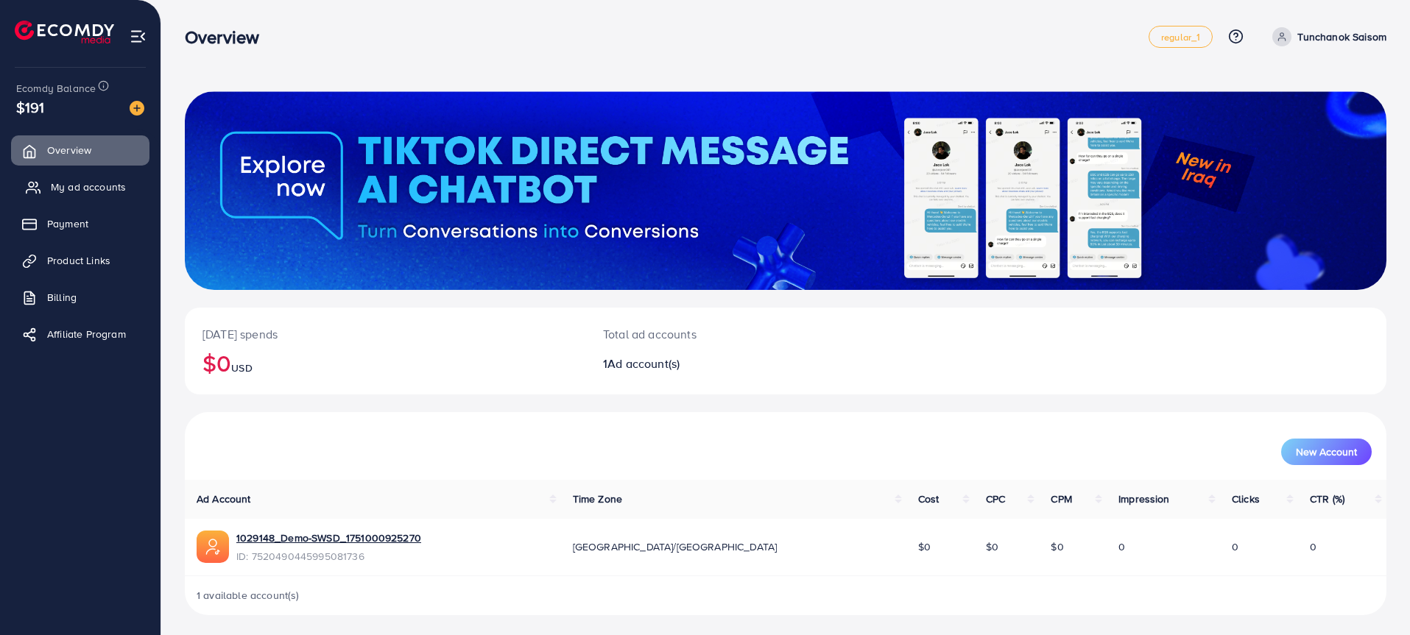
click at [99, 187] on span "My ad accounts" at bounding box center [88, 187] width 75 height 15
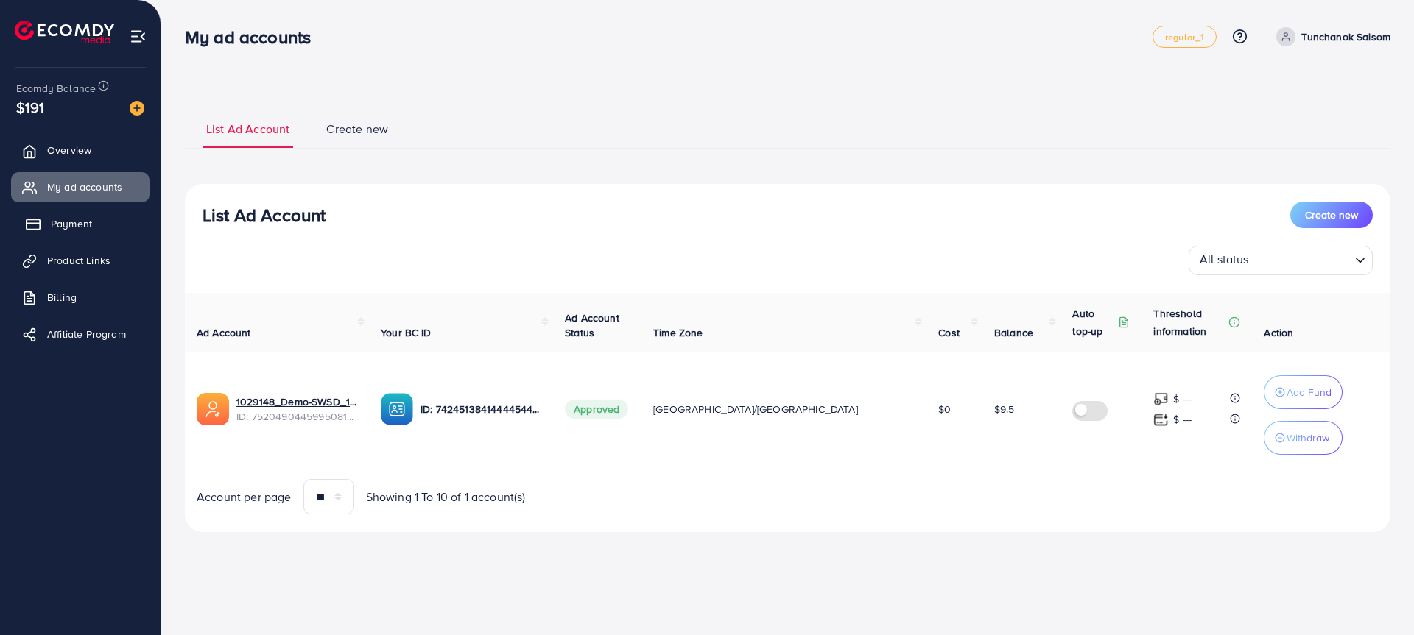
click at [104, 219] on link "Payment" at bounding box center [80, 223] width 138 height 29
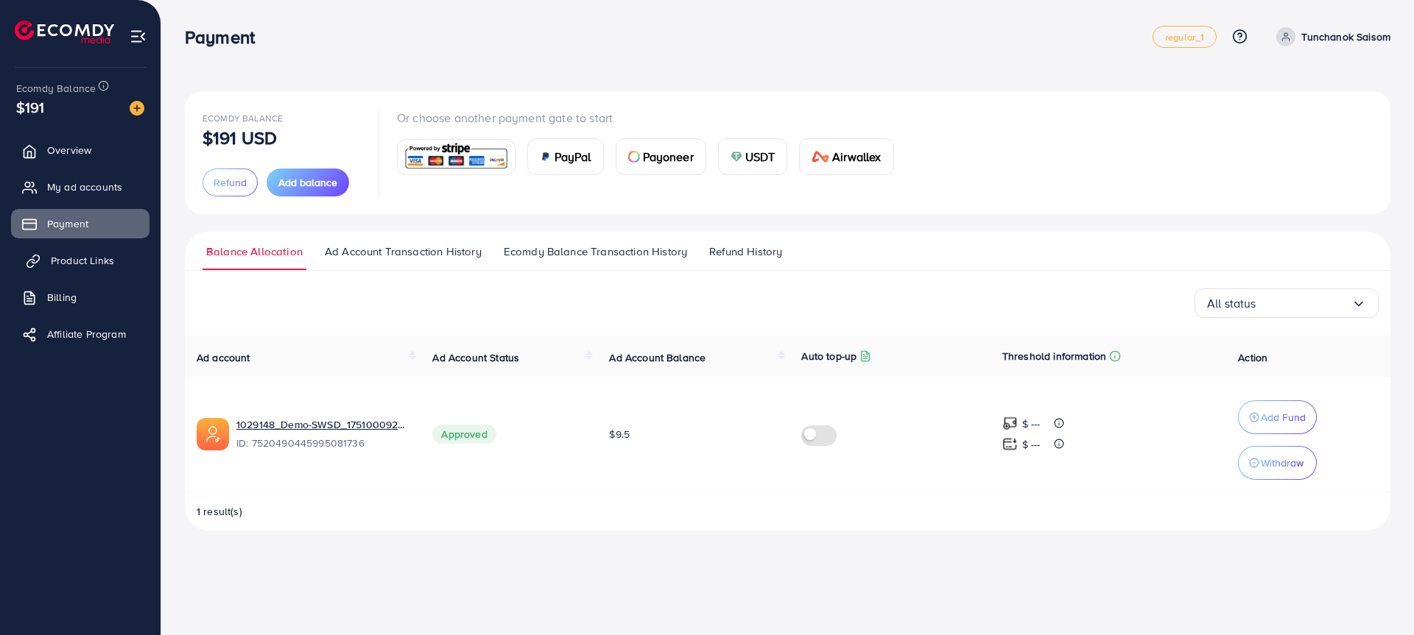
click at [110, 255] on span "Product Links" at bounding box center [82, 260] width 63 height 15
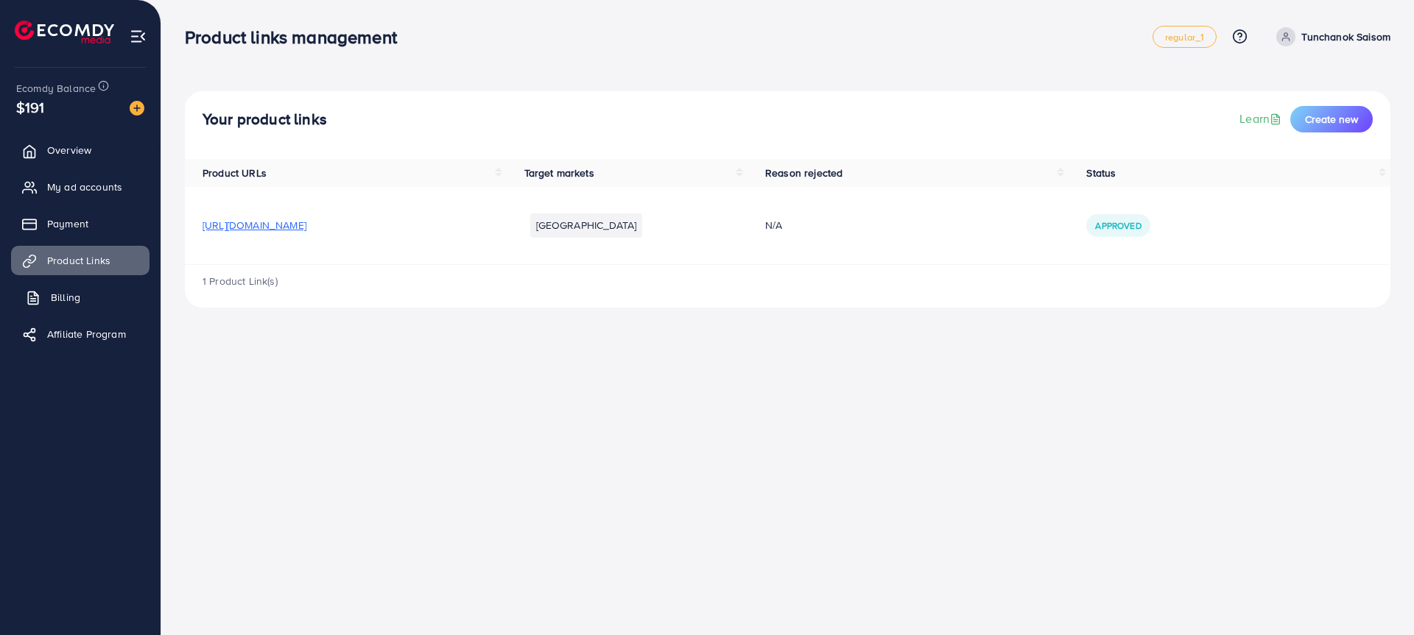
click at [109, 300] on link "Billing" at bounding box center [80, 297] width 138 height 29
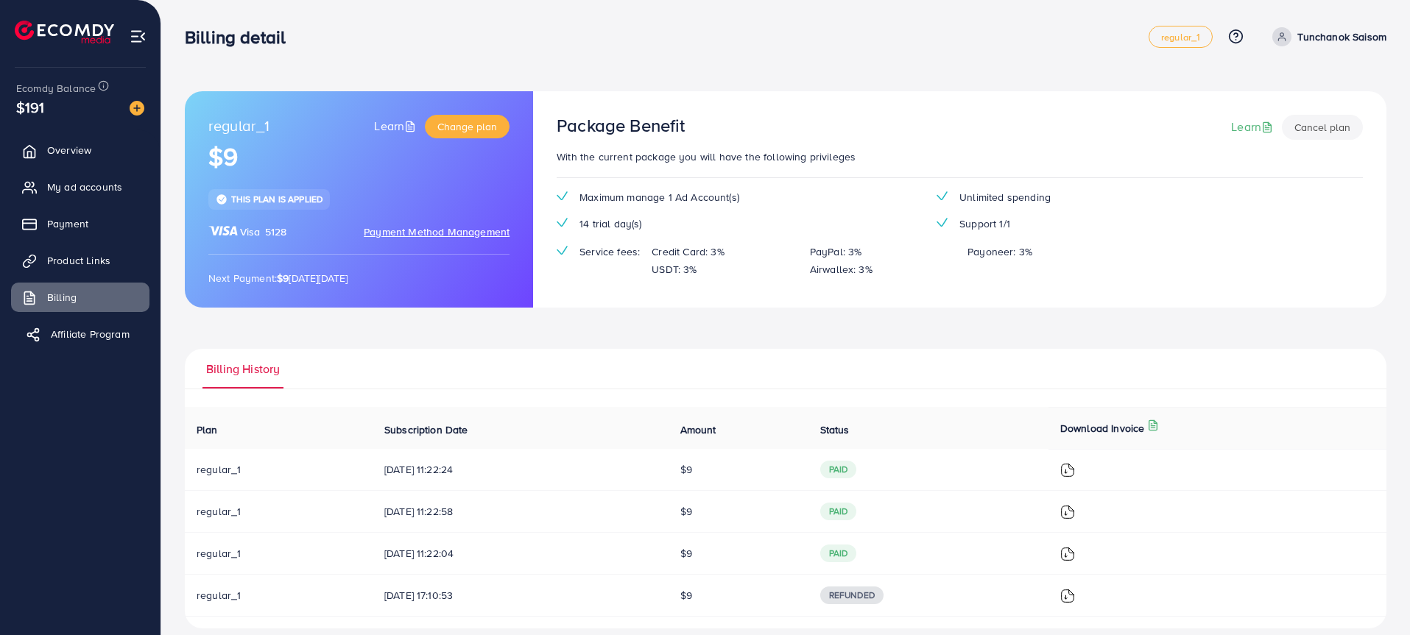
click at [111, 342] on link "Affiliate Program" at bounding box center [80, 334] width 138 height 29
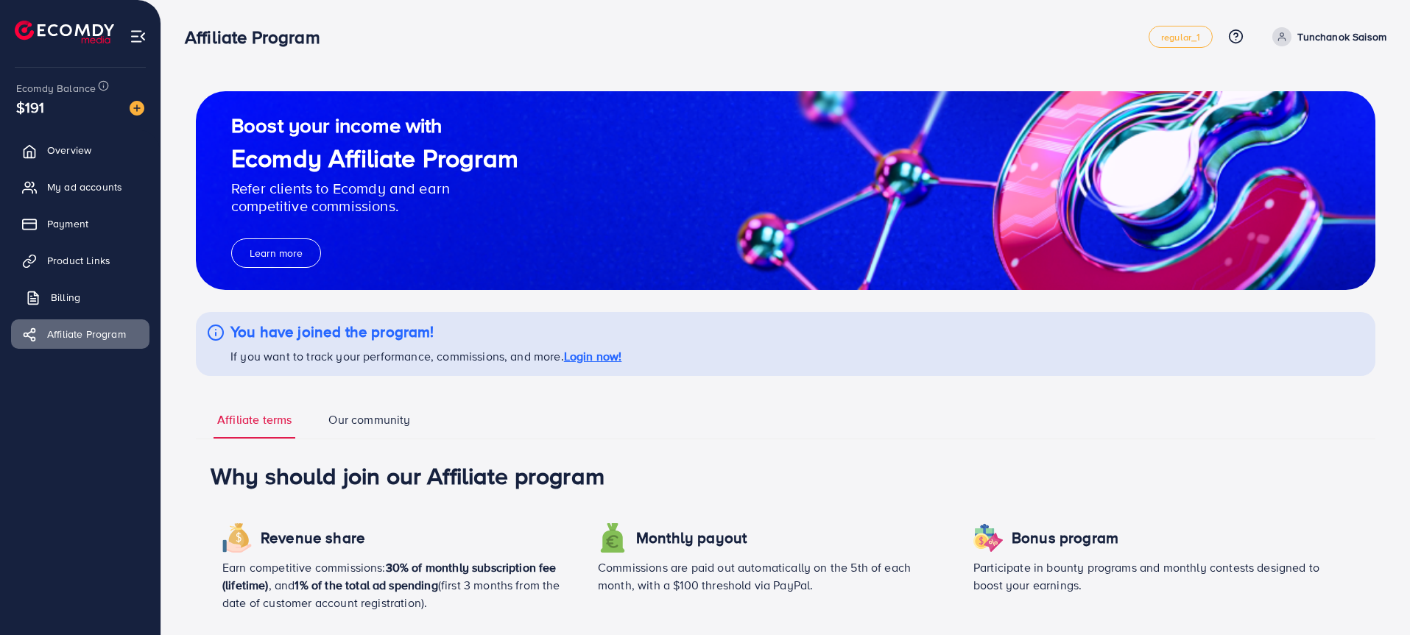
click at [102, 296] on link "Billing" at bounding box center [80, 297] width 138 height 29
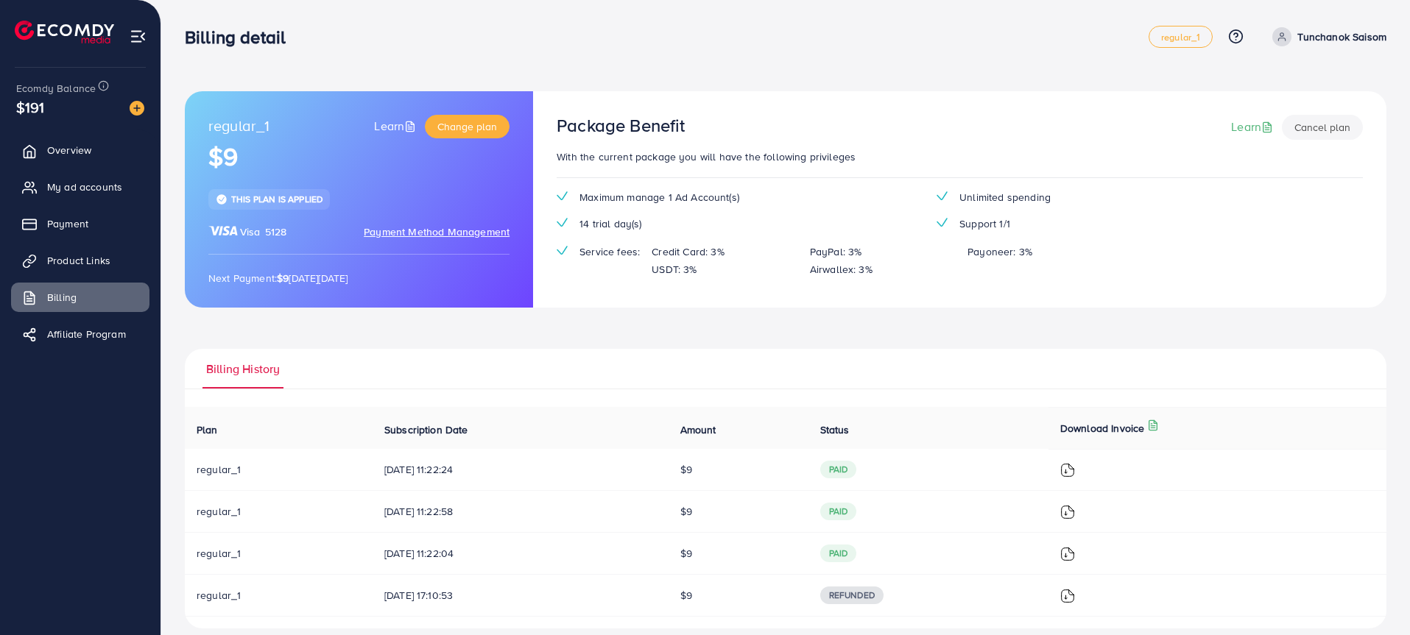
click at [462, 138] on div "regular_1 Learn Change plan $9 This plan is applied Visa 5128 Payment Method Ma…" at bounding box center [359, 199] width 348 height 216
click at [473, 124] on span "Change plan" at bounding box center [467, 126] width 60 height 15
click at [1260, 133] on link "Learn" at bounding box center [1253, 127] width 45 height 17
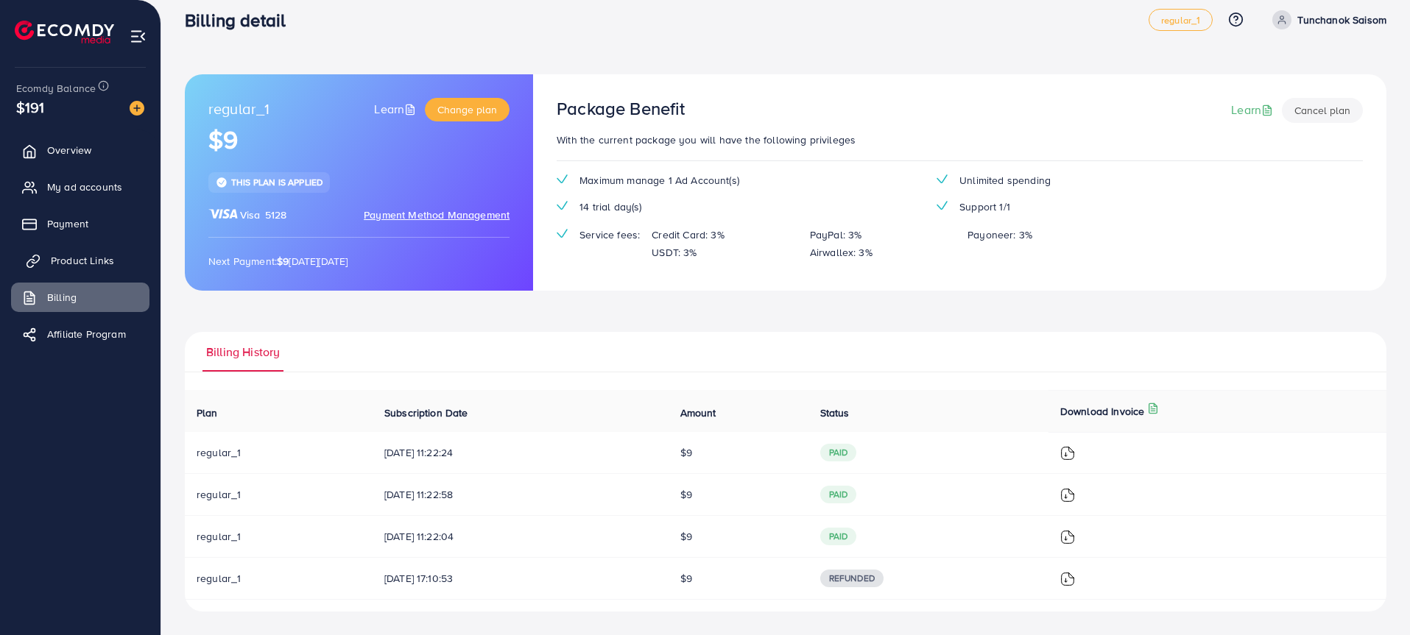
click at [78, 270] on link "Product Links" at bounding box center [80, 260] width 138 height 29
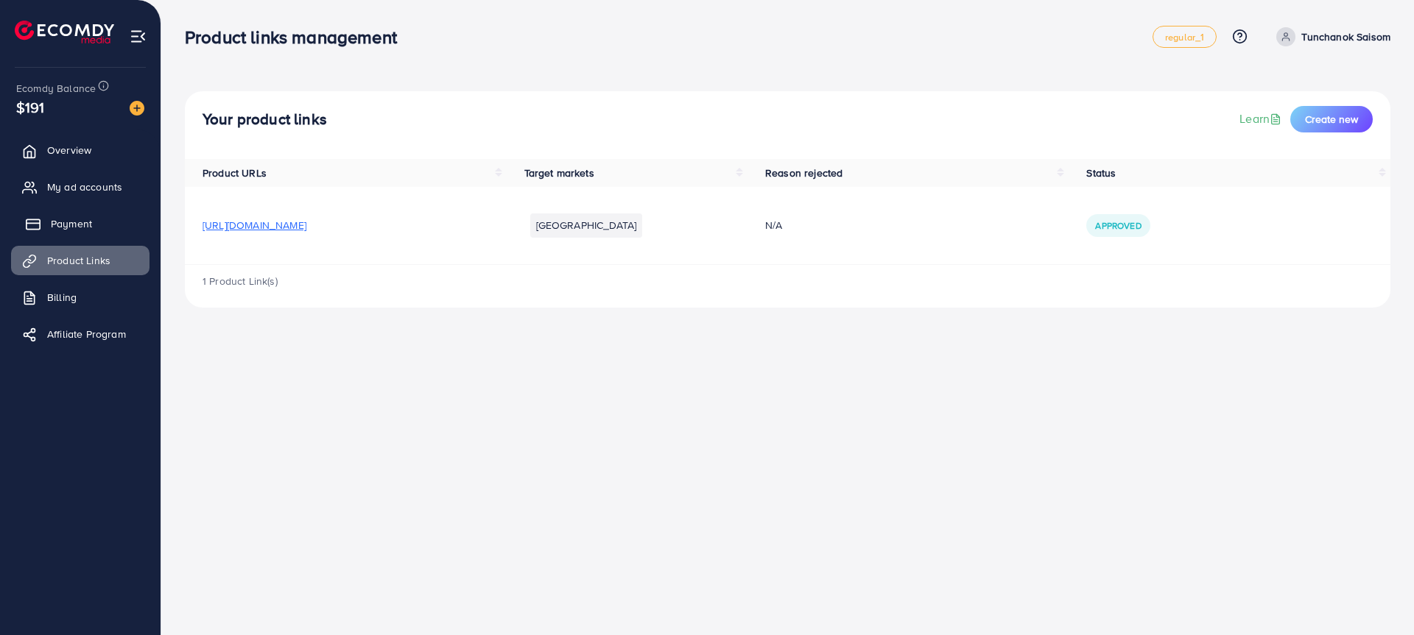
click at [100, 224] on link "Payment" at bounding box center [80, 223] width 138 height 29
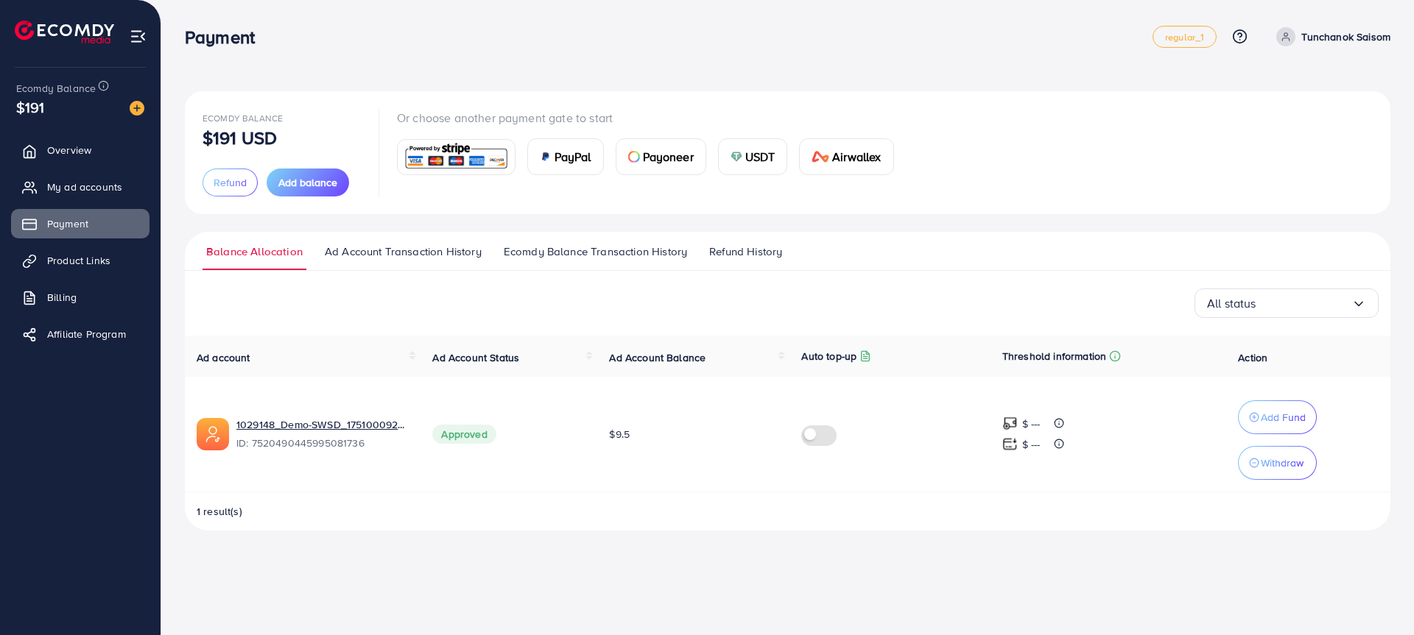
click at [415, 258] on span "Ad Account Transaction History" at bounding box center [403, 252] width 157 height 16
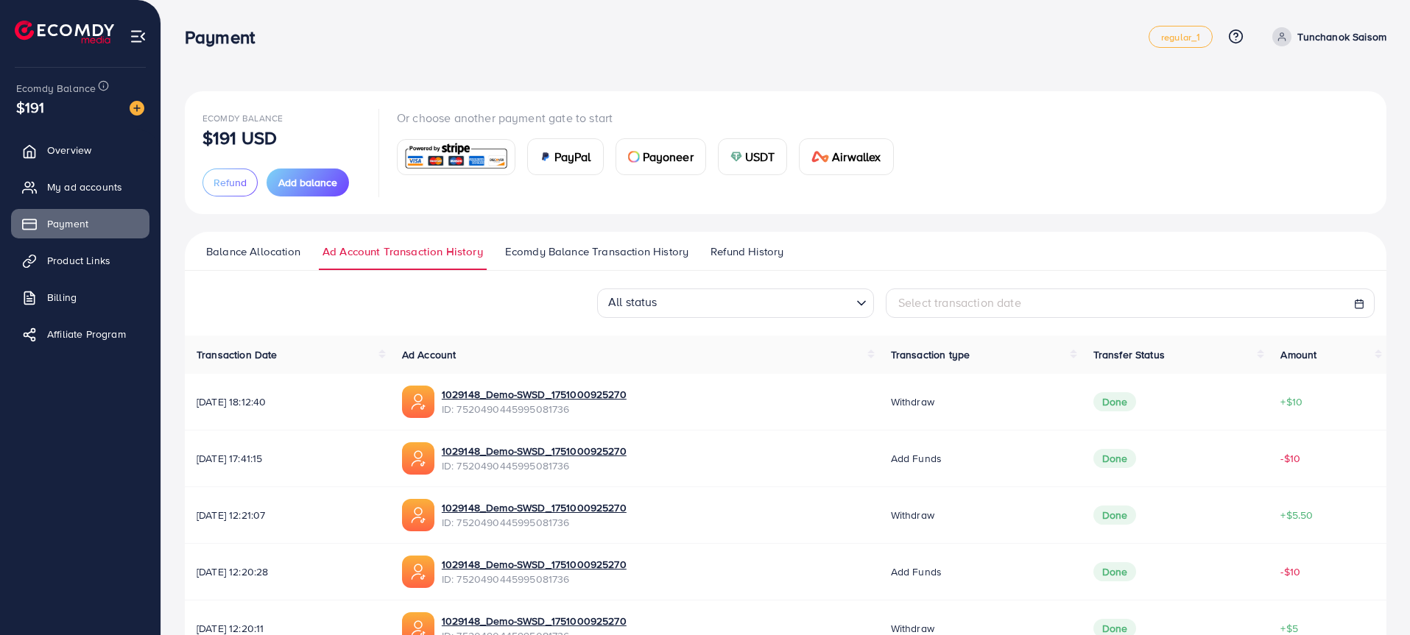
click at [583, 253] on span "Ecomdy Balance Transaction History" at bounding box center [596, 252] width 183 height 16
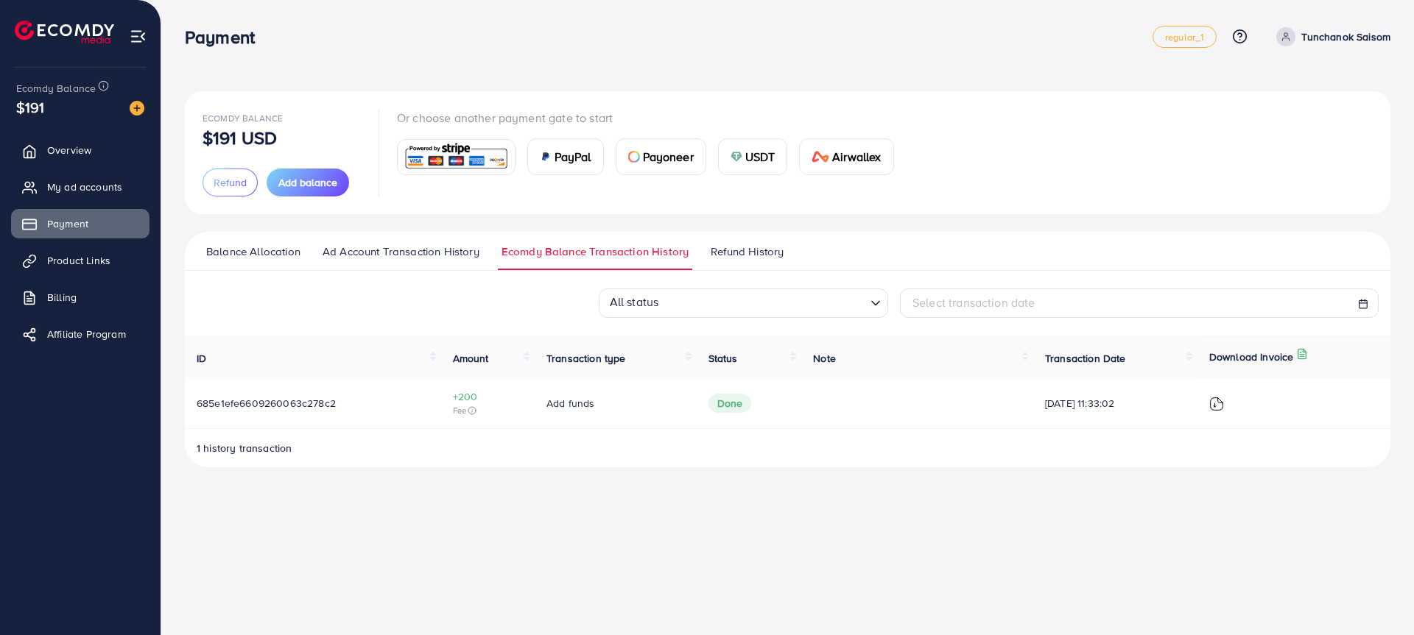
click at [753, 253] on span "Refund History" at bounding box center [747, 252] width 73 height 16
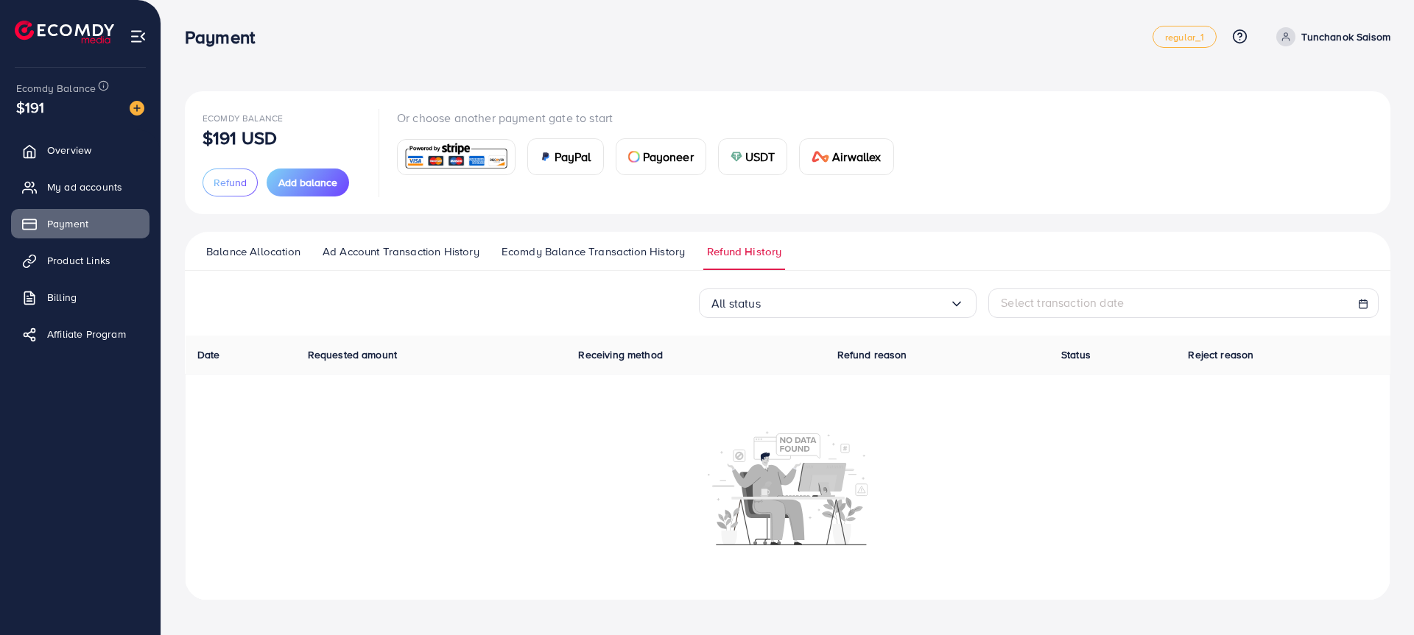
click at [635, 244] on span "Ecomdy Balance Transaction History" at bounding box center [592, 252] width 183 height 16
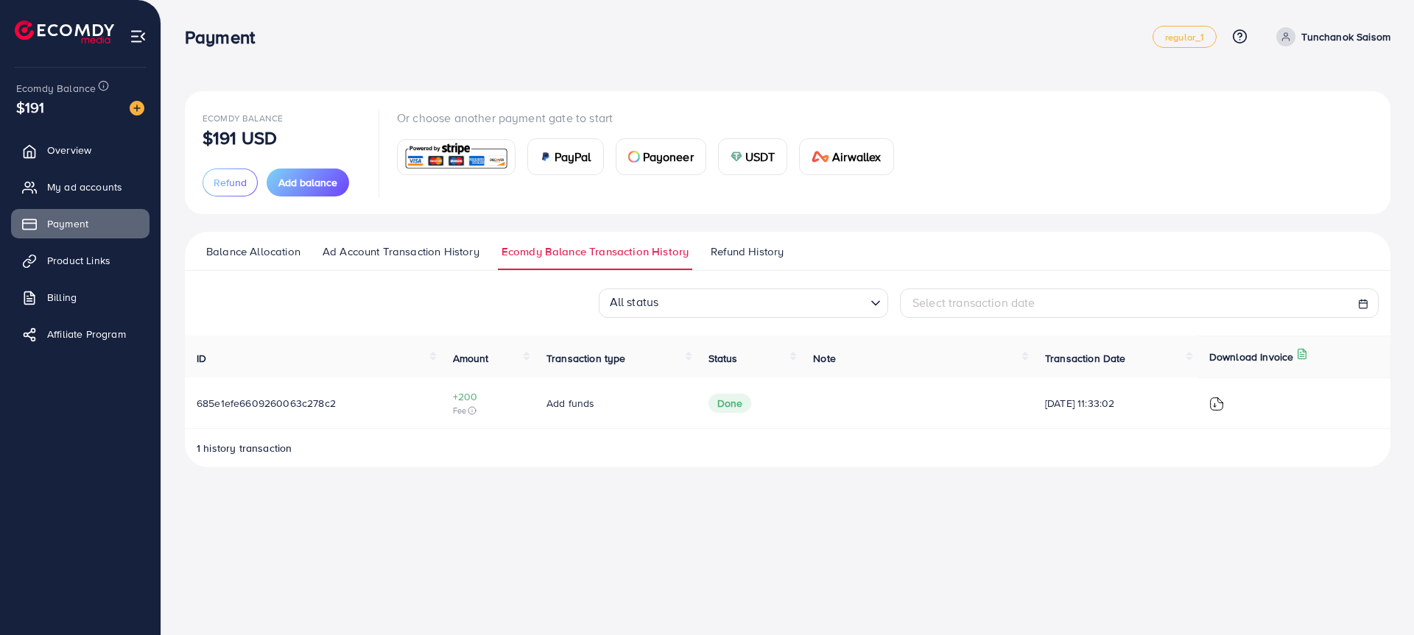
click at [399, 239] on ul "Balance Allocation Ad Account Transaction History Ecomdy Balance Transaction Hi…" at bounding box center [787, 251] width 1205 height 39
click at [396, 246] on span "Ad Account Transaction History" at bounding box center [401, 252] width 157 height 16
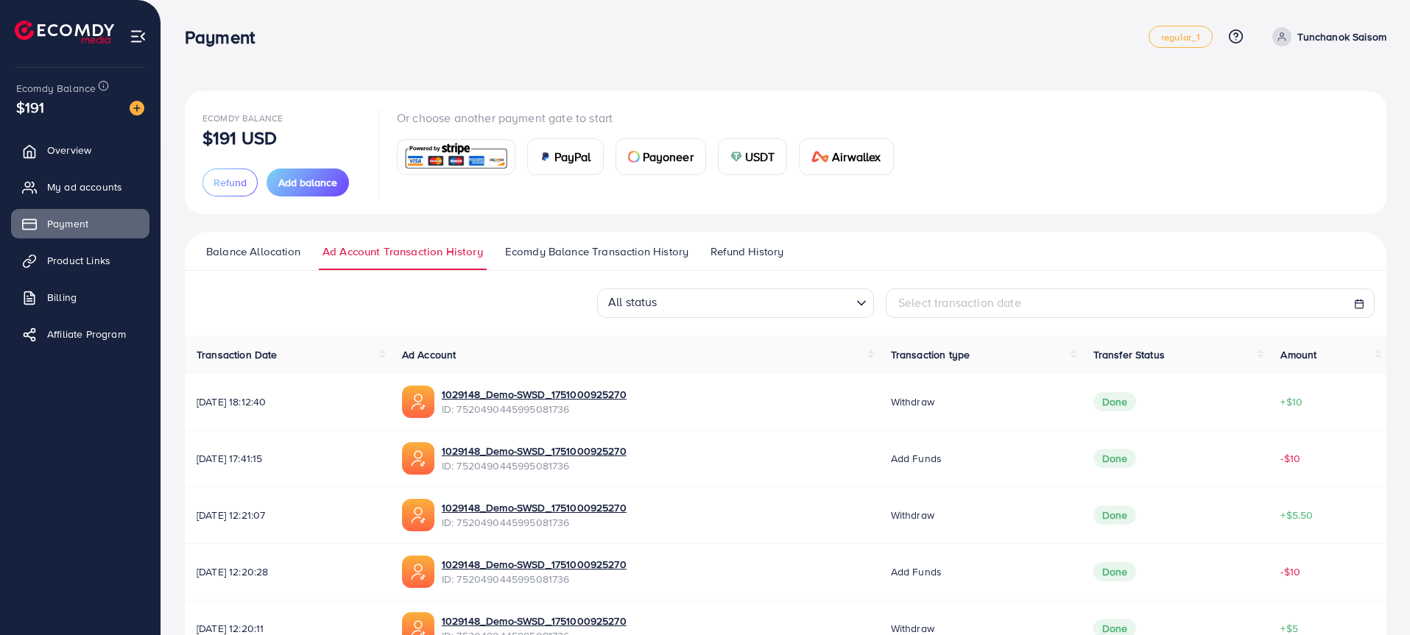
click at [265, 246] on span "Balance Allocation" at bounding box center [253, 252] width 94 height 16
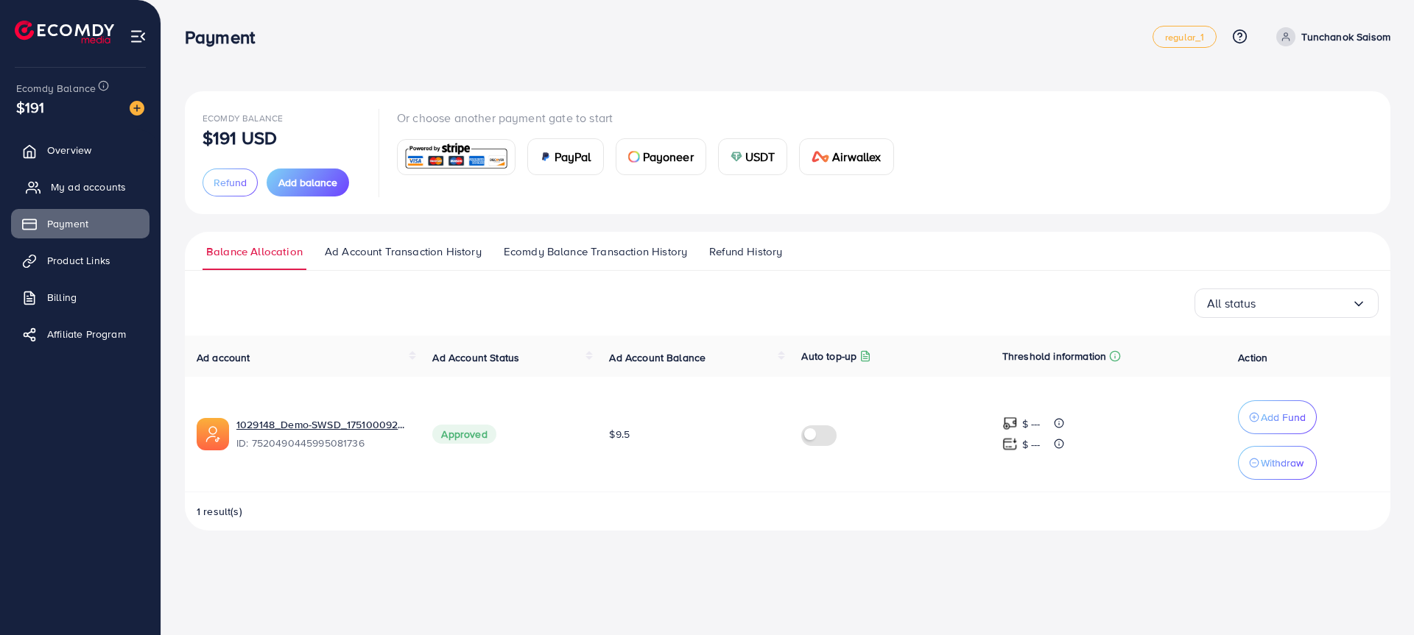
click at [132, 185] on link "My ad accounts" at bounding box center [80, 186] width 138 height 29
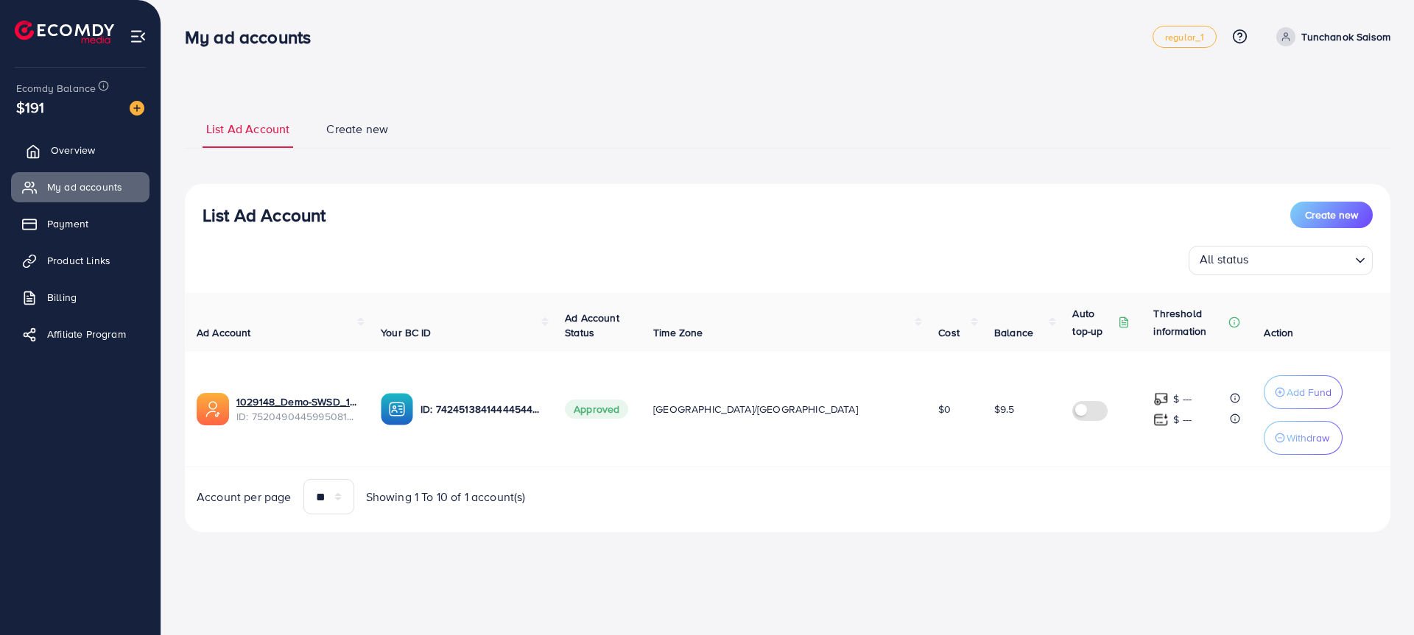
click at [121, 138] on link "Overview" at bounding box center [80, 149] width 138 height 29
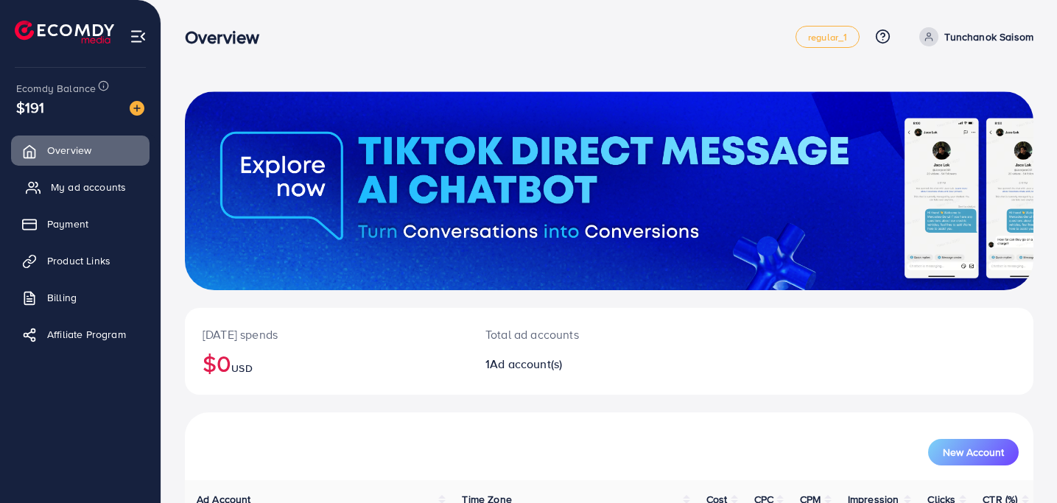
click at [110, 183] on span "My ad accounts" at bounding box center [88, 187] width 75 height 15
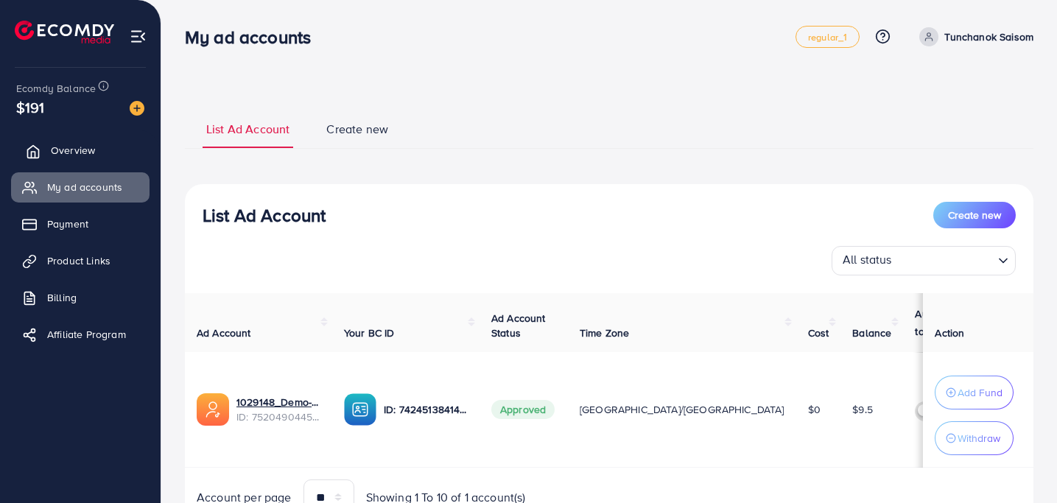
click at [99, 152] on link "Overview" at bounding box center [80, 149] width 138 height 29
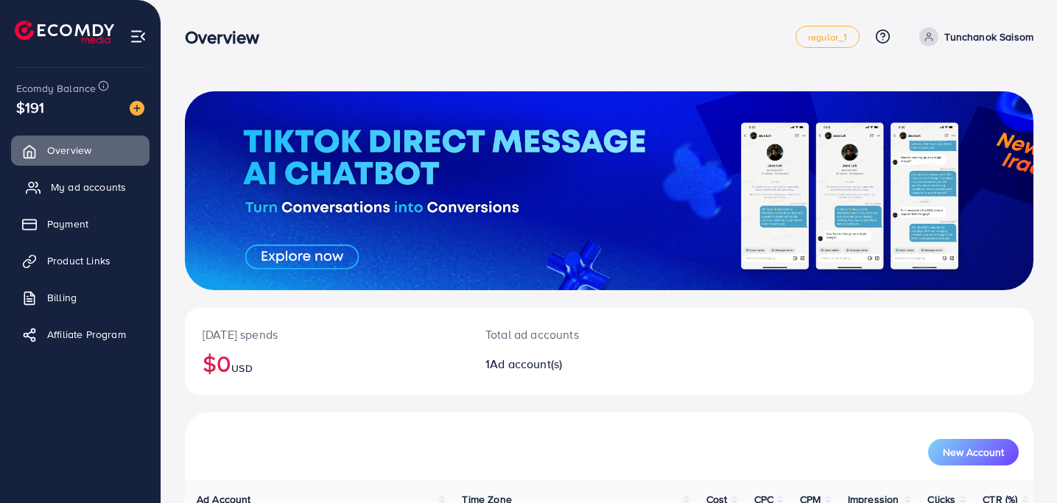
click at [38, 197] on link "My ad accounts" at bounding box center [80, 186] width 138 height 29
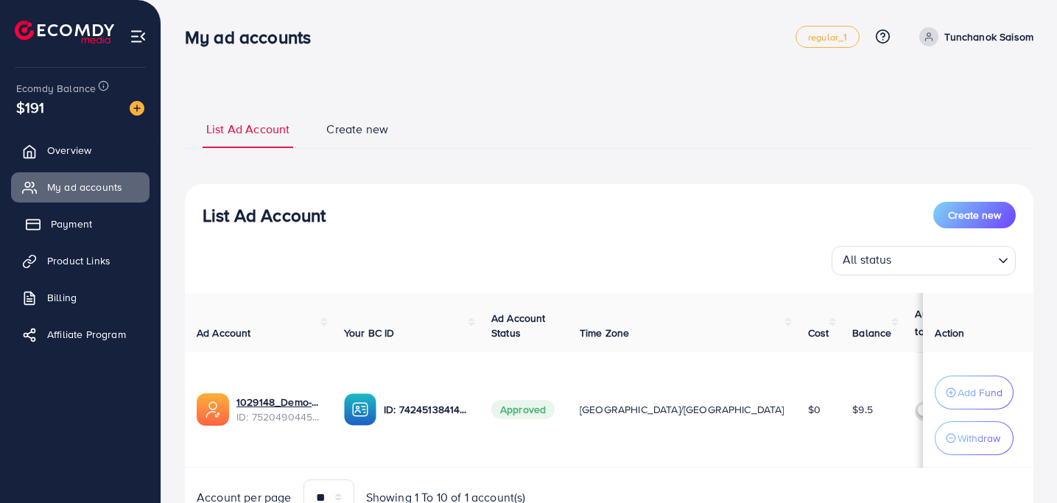
click at [69, 221] on span "Payment" at bounding box center [71, 223] width 41 height 15
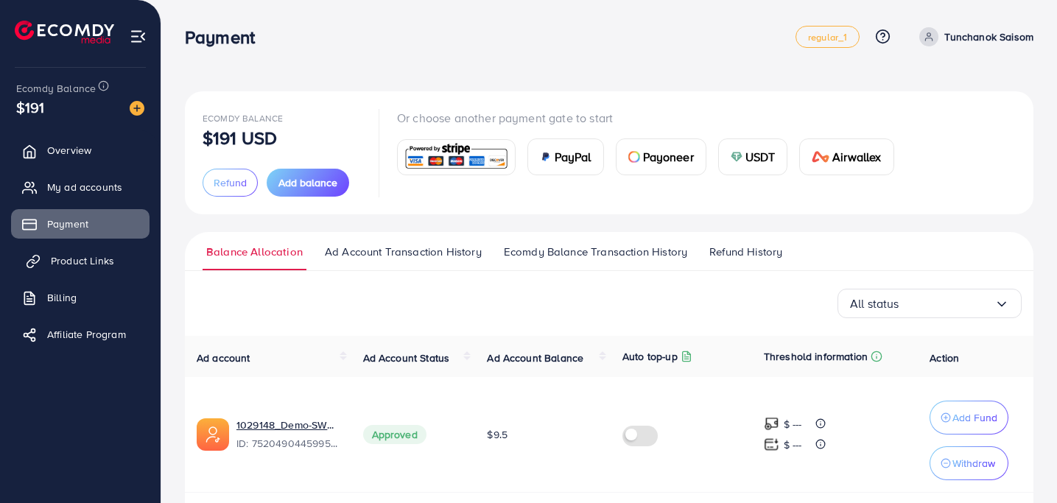
click at [85, 247] on link "Product Links" at bounding box center [80, 260] width 138 height 29
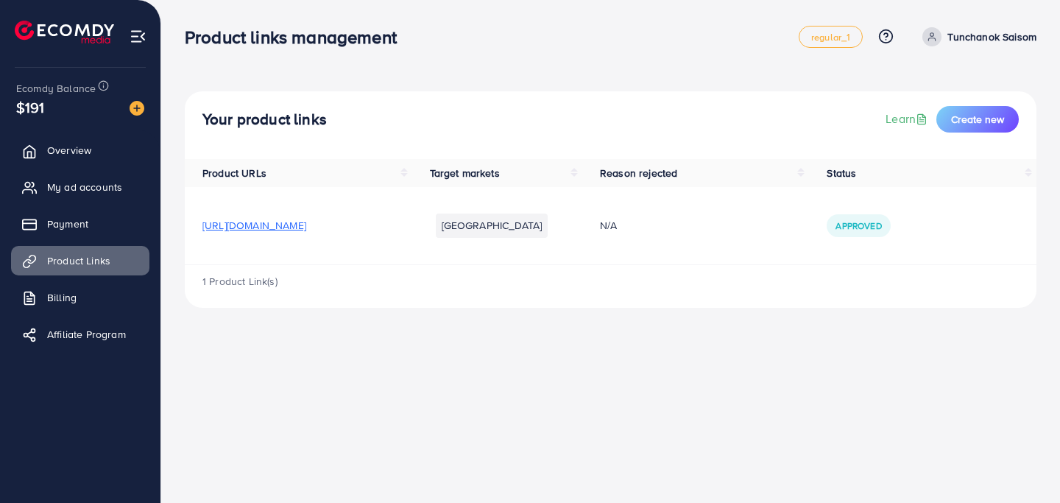
click at [85, 280] on ul "Overview My ad accounts Payment Product Links Billing Affiliate Program" at bounding box center [80, 247] width 161 height 235
click at [87, 308] on link "Billing" at bounding box center [80, 297] width 138 height 29
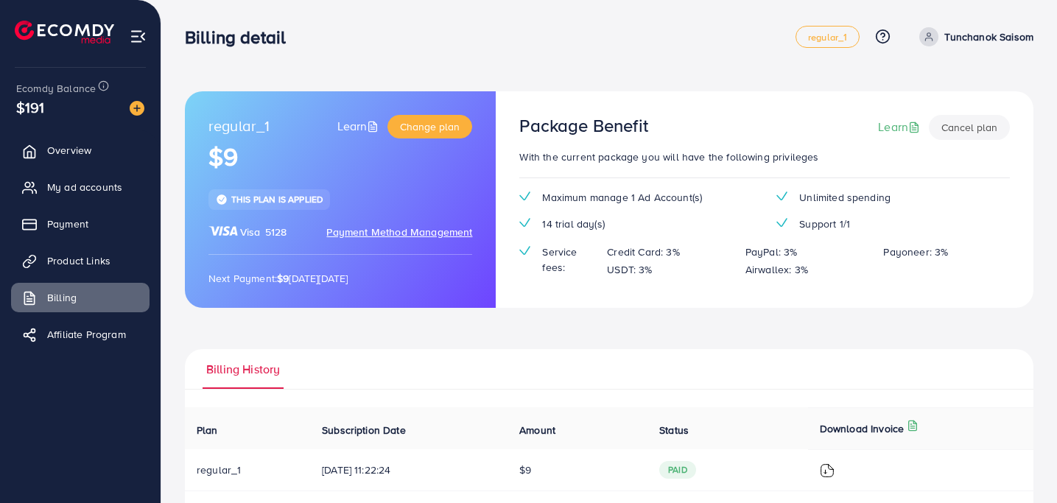
click at [99, 356] on ul "Overview My ad accounts Payment Product Links Billing Affiliate Program" at bounding box center [80, 247] width 161 height 235
click at [96, 350] on ul "Overview My ad accounts Payment Product Links Billing Affiliate Program" at bounding box center [80, 247] width 161 height 235
click at [54, 192] on span "My ad accounts" at bounding box center [88, 187] width 75 height 15
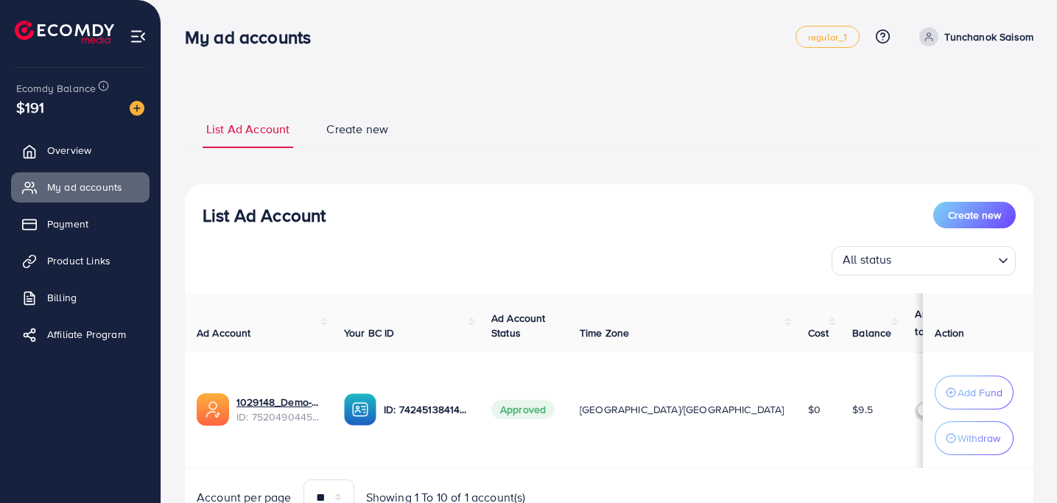
click at [365, 119] on ul "List Ad Account Create new" at bounding box center [609, 129] width 848 height 40
click at [365, 133] on span "Create new" at bounding box center [357, 129] width 62 height 17
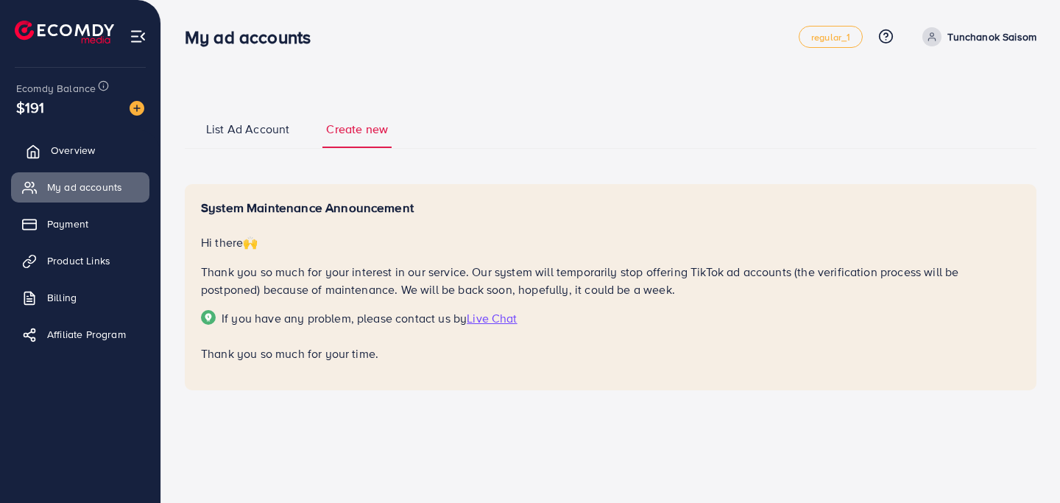
click at [45, 155] on link "Overview" at bounding box center [80, 149] width 138 height 29
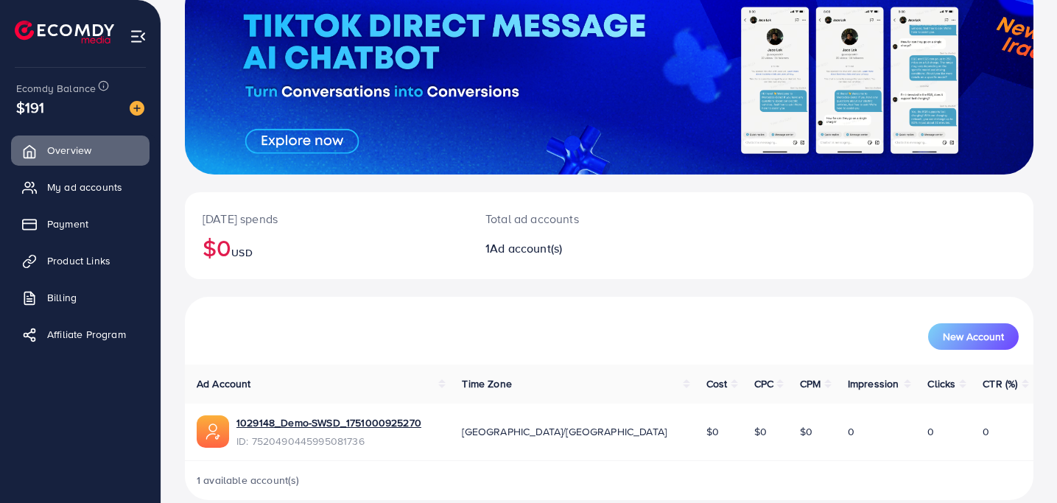
scroll to position [135, 0]
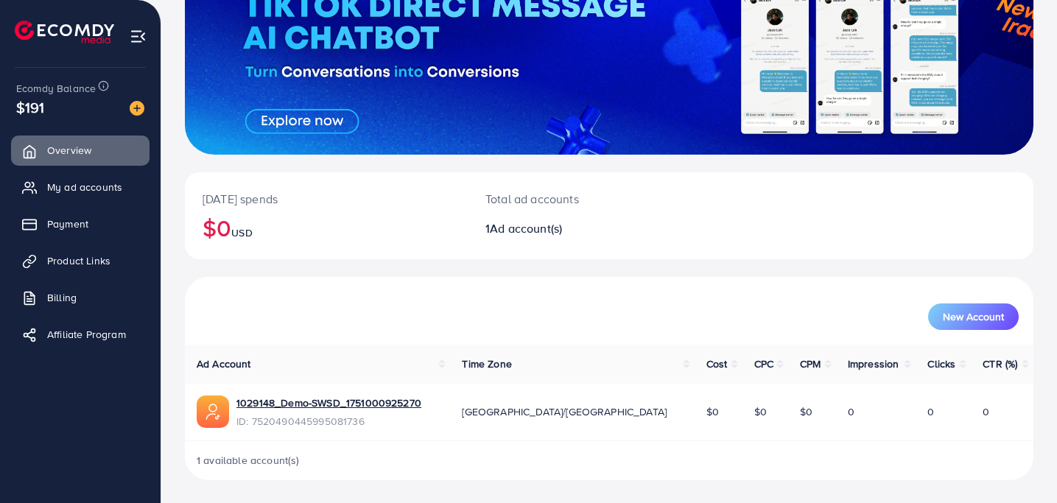
click at [548, 222] on span "Ad account(s)" at bounding box center [526, 228] width 72 height 16
click at [50, 344] on link "Affiliate Program" at bounding box center [80, 334] width 138 height 29
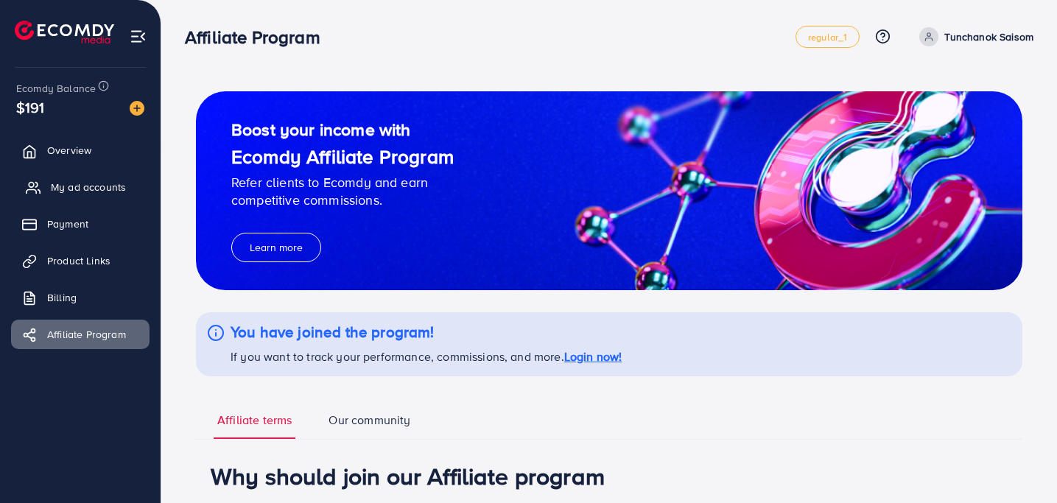
click at [66, 186] on span "My ad accounts" at bounding box center [88, 187] width 75 height 15
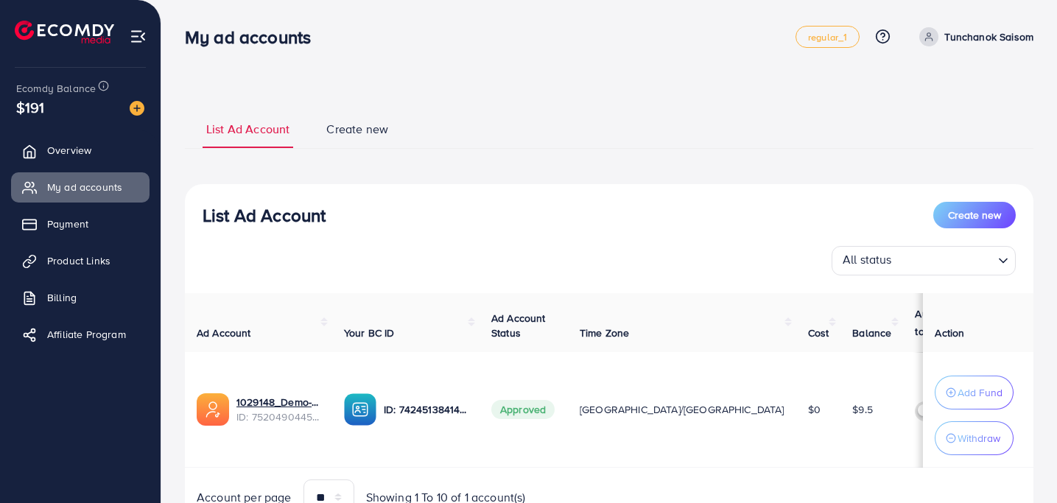
click at [367, 130] on span "Create new" at bounding box center [357, 129] width 62 height 17
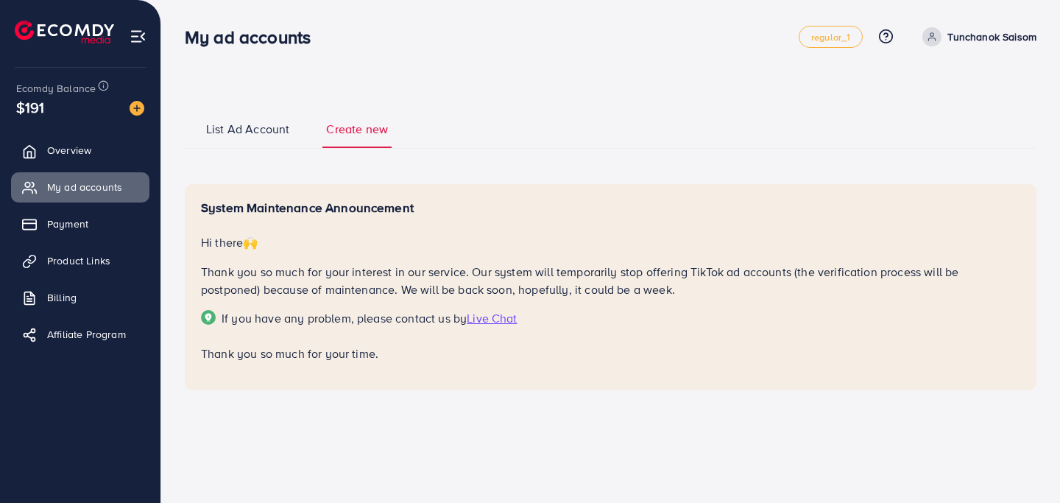
click at [273, 136] on span "List Ad Account" at bounding box center [247, 129] width 83 height 17
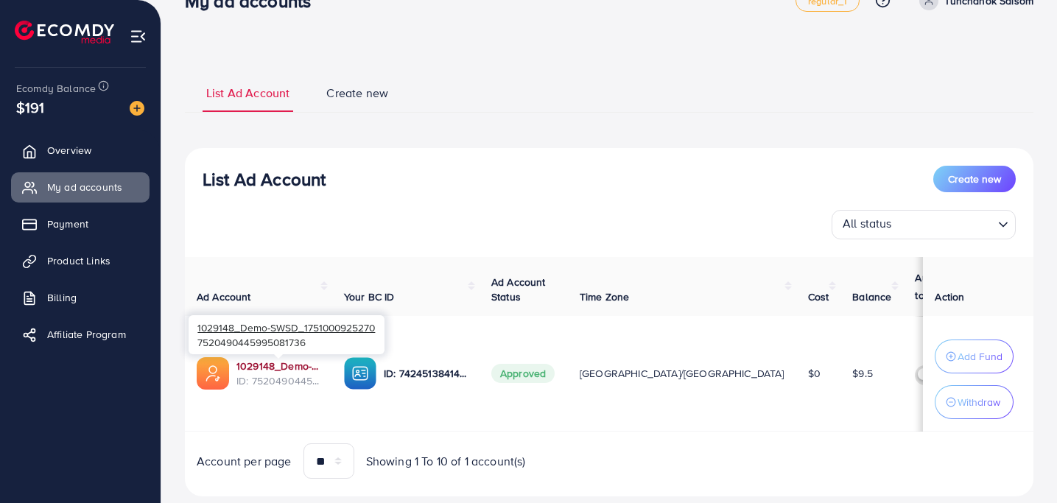
scroll to position [74, 0]
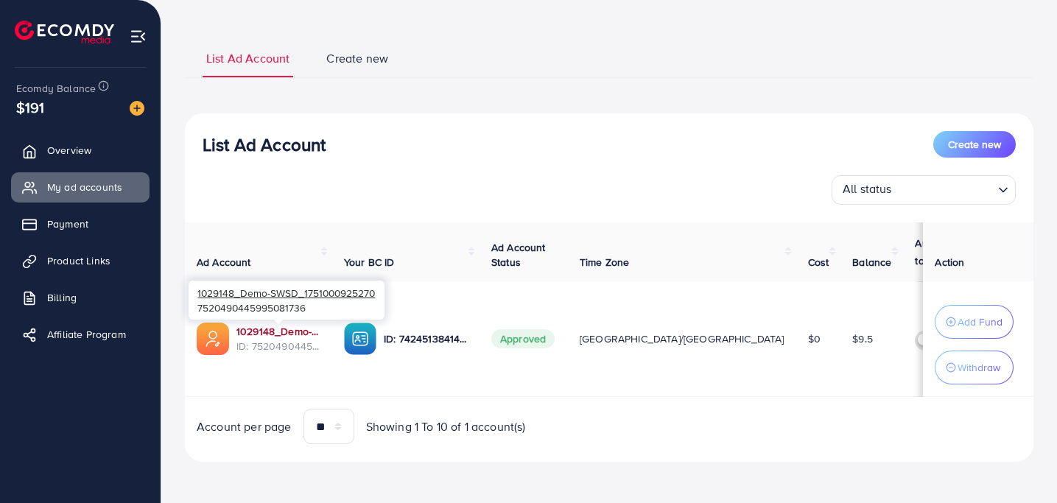
click at [282, 329] on link "1029148_Demo-SWSD_1751000925270" at bounding box center [278, 331] width 84 height 15
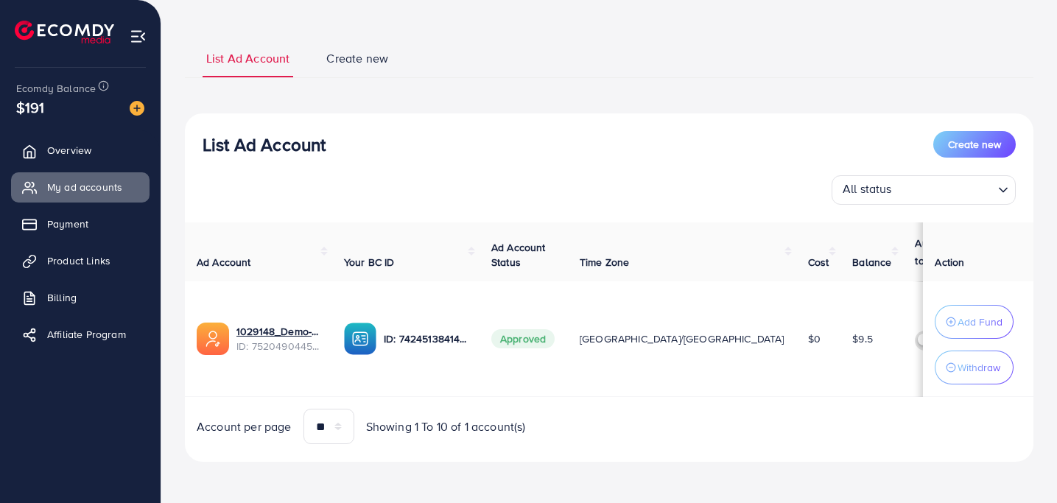
click at [347, 54] on span "Create new" at bounding box center [357, 58] width 62 height 17
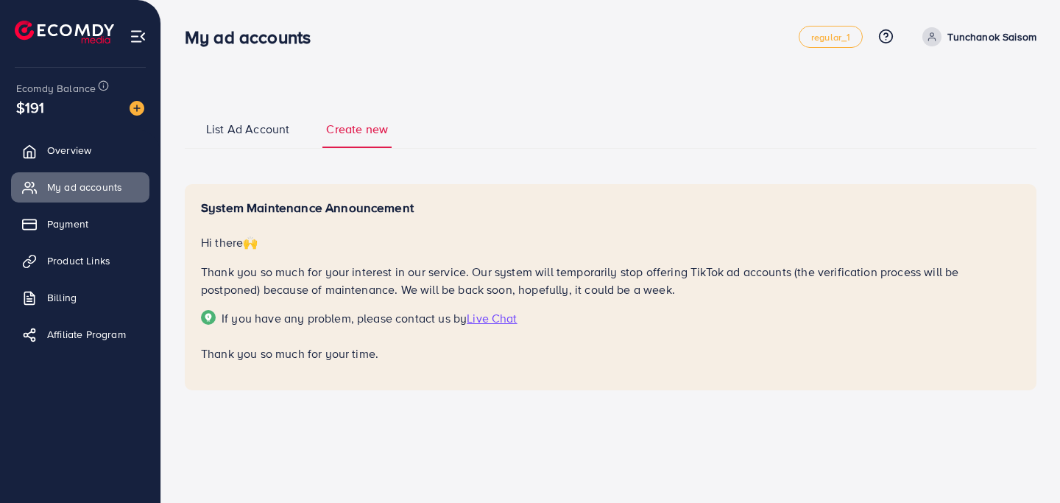
click at [491, 320] on span "Live Chat" at bounding box center [492, 318] width 50 height 16
click at [262, 132] on span "List Ad Account" at bounding box center [247, 129] width 83 height 17
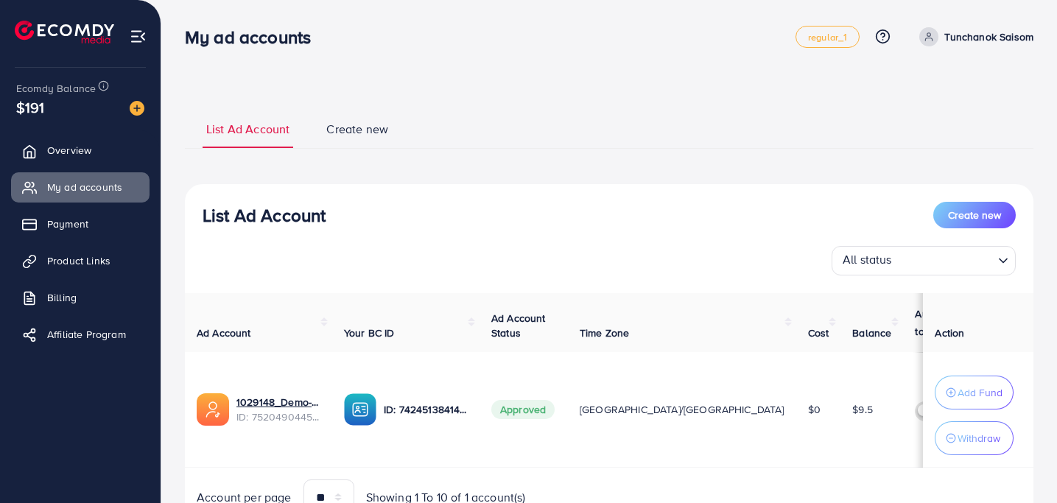
scroll to position [74, 0]
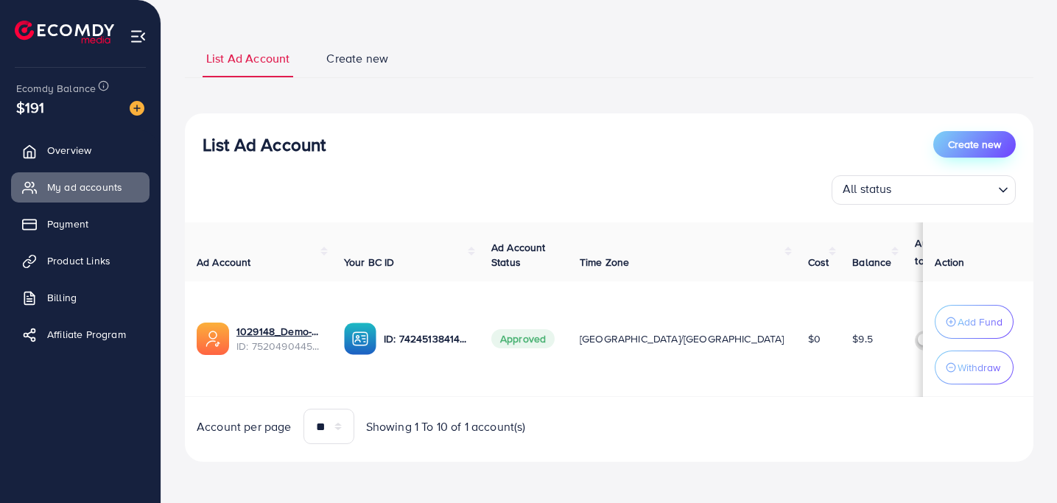
click at [976, 137] on span "Create new" at bounding box center [974, 144] width 53 height 15
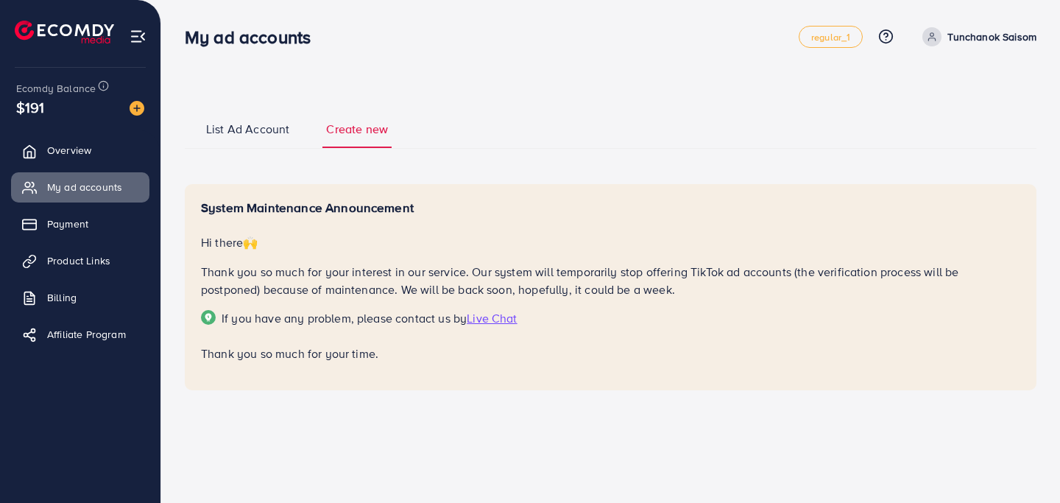
click at [222, 113] on ul "List Ad Account Create new" at bounding box center [611, 129] width 852 height 40
drag, startPoint x: 256, startPoint y: 288, endPoint x: 790, endPoint y: 264, distance: 534.4
click at [790, 264] on p "Thank you so much for your interest in our service. Our system will temporarily…" at bounding box center [611, 280] width 820 height 35
click at [56, 154] on span "Overview" at bounding box center [73, 150] width 44 height 15
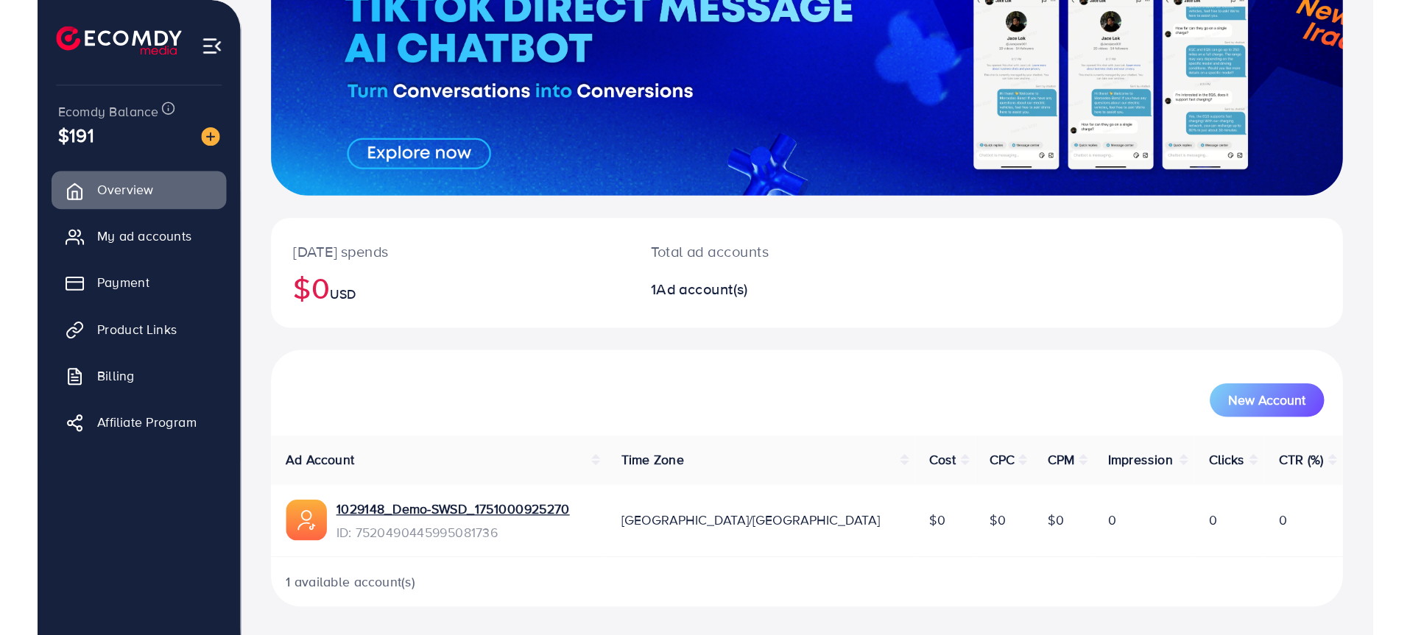
scroll to position [4, 0]
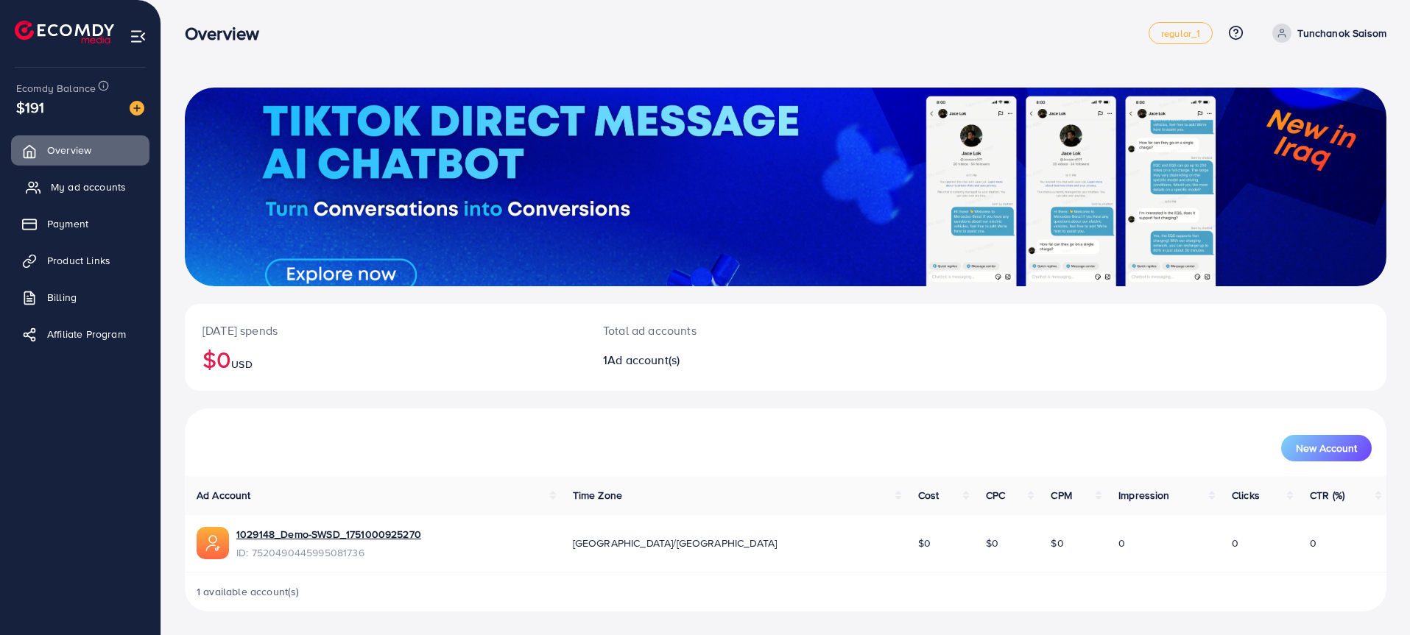
click at [107, 193] on span "My ad accounts" at bounding box center [88, 187] width 75 height 15
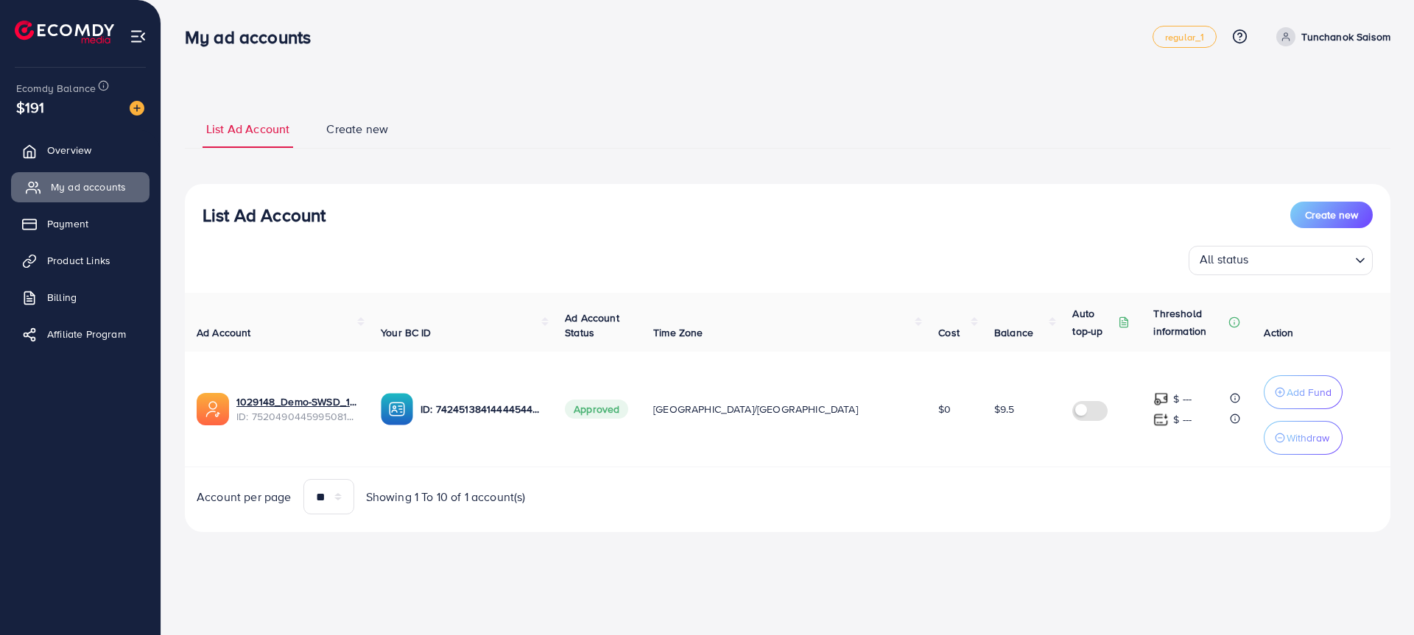
click at [107, 193] on span "My ad accounts" at bounding box center [88, 187] width 75 height 15
click at [110, 305] on link "Billing" at bounding box center [80, 297] width 138 height 29
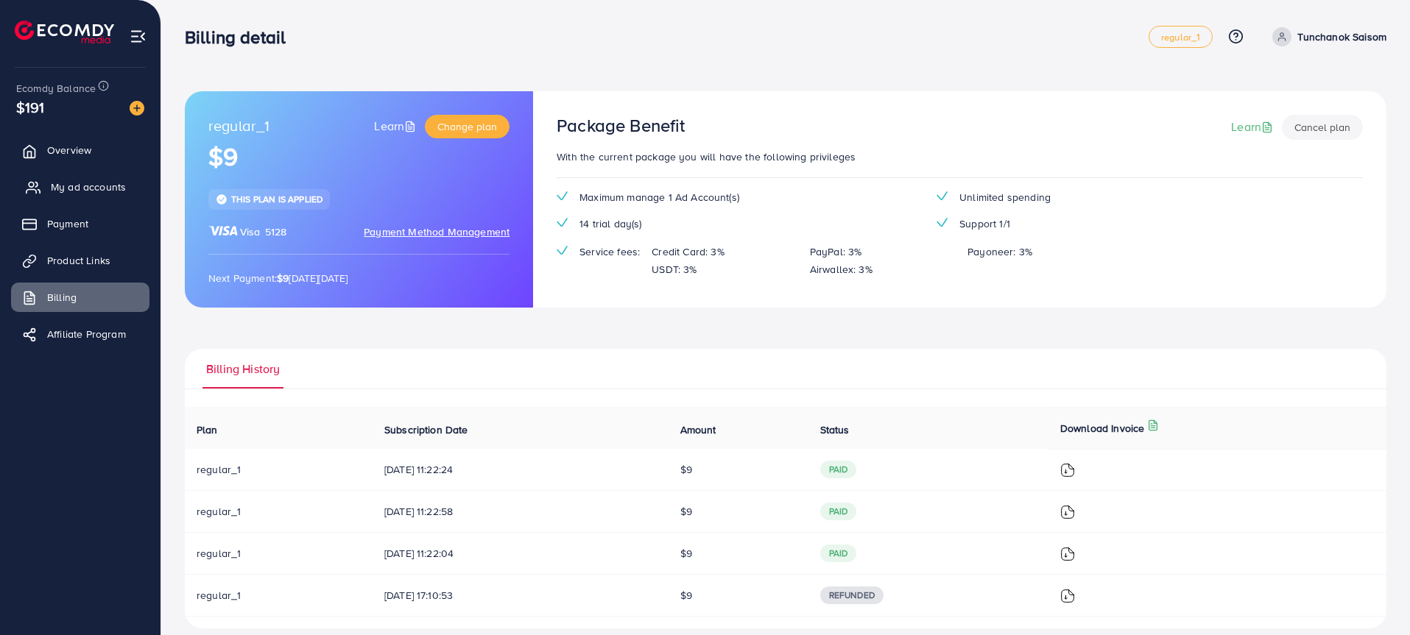
click at [106, 177] on link "My ad accounts" at bounding box center [80, 186] width 138 height 29
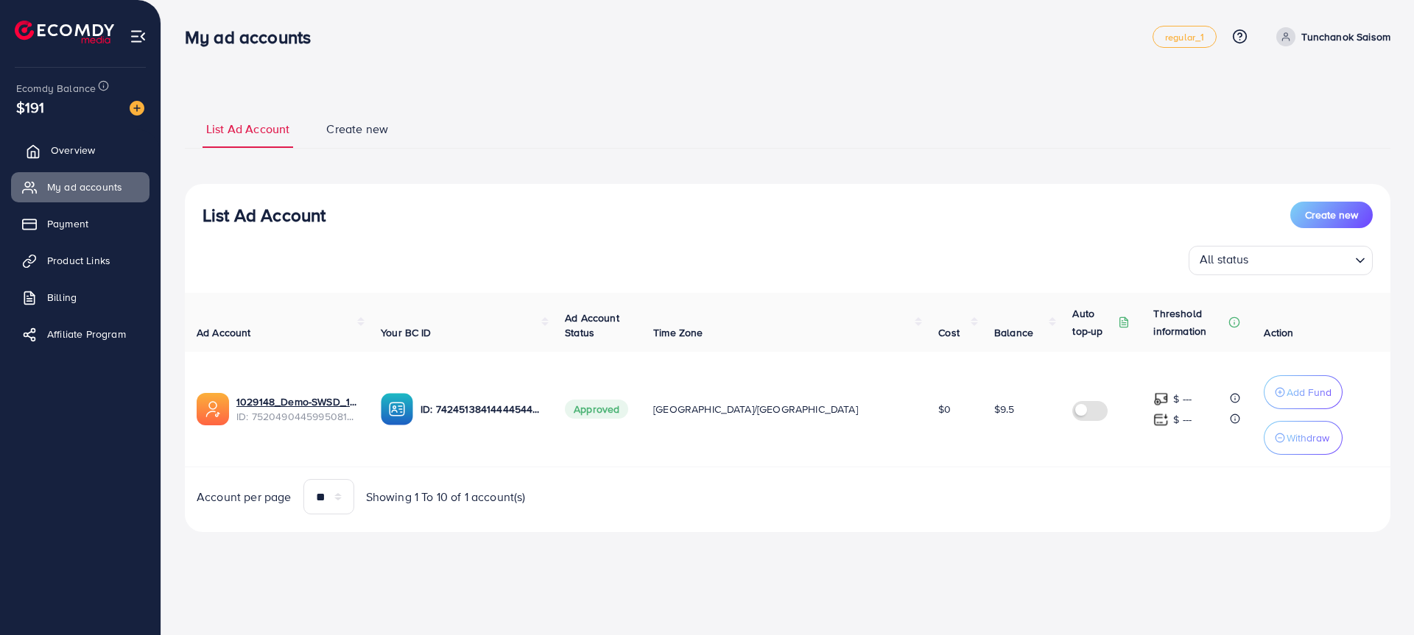
click at [105, 140] on link "Overview" at bounding box center [80, 149] width 138 height 29
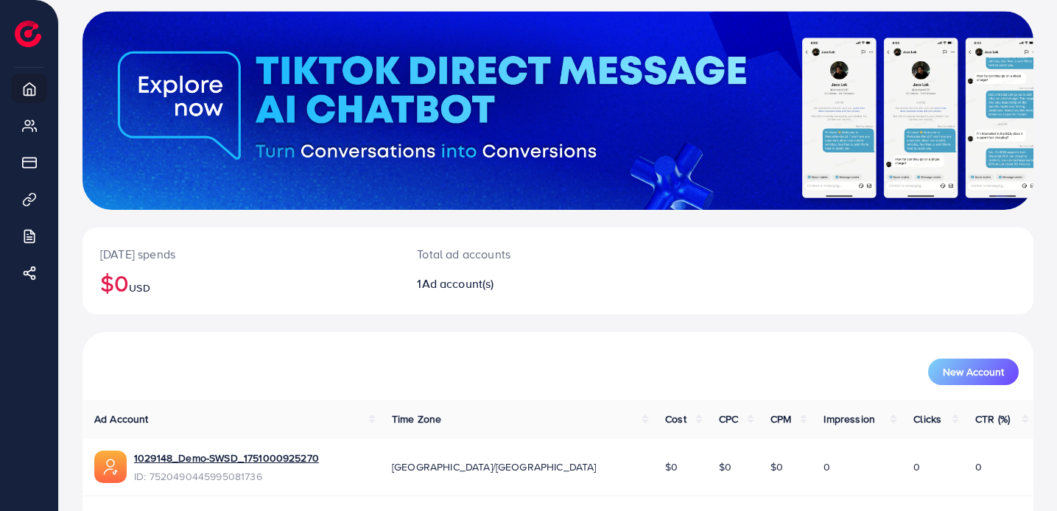
scroll to position [127, 0]
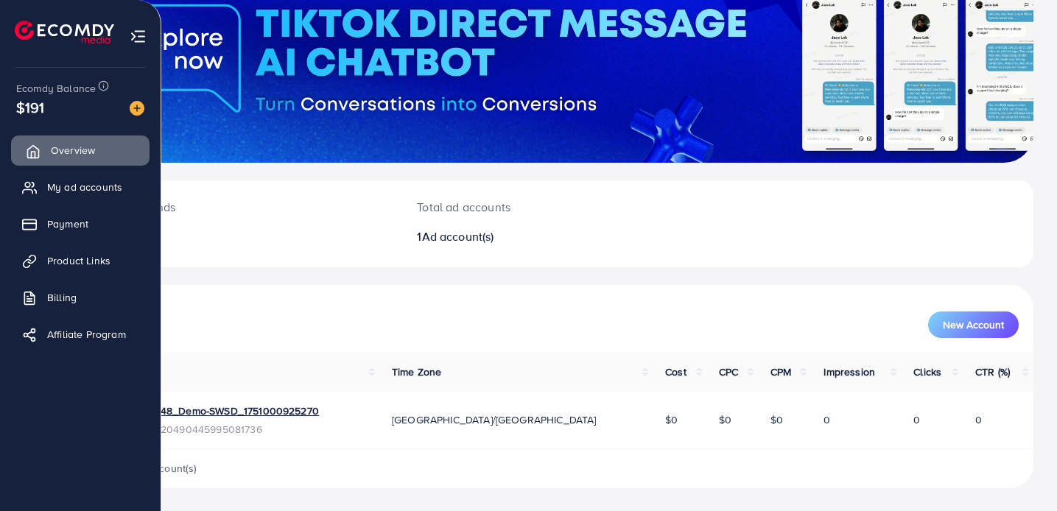
click at [63, 149] on span "Overview" at bounding box center [73, 150] width 44 height 15
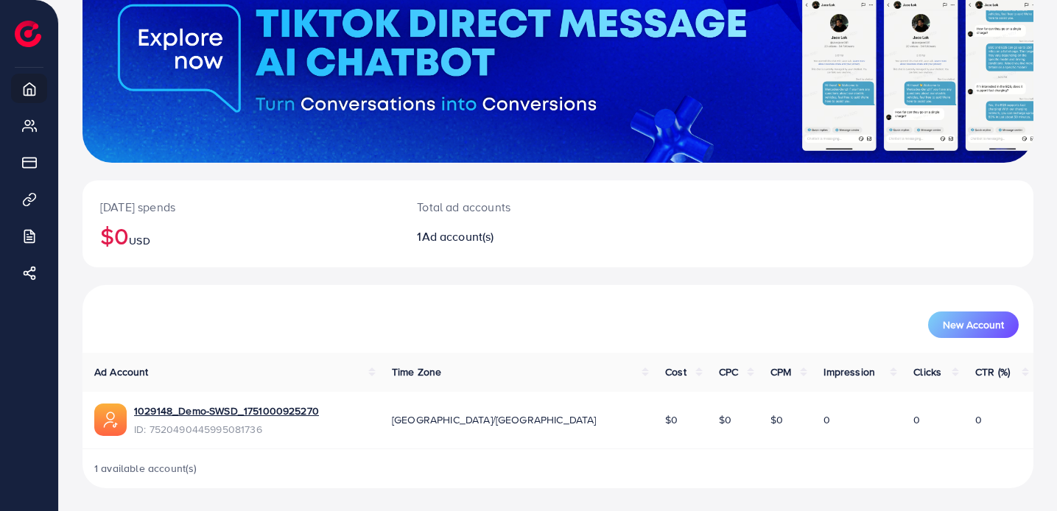
click at [223, 335] on div "New Account" at bounding box center [557, 324] width 921 height 27
